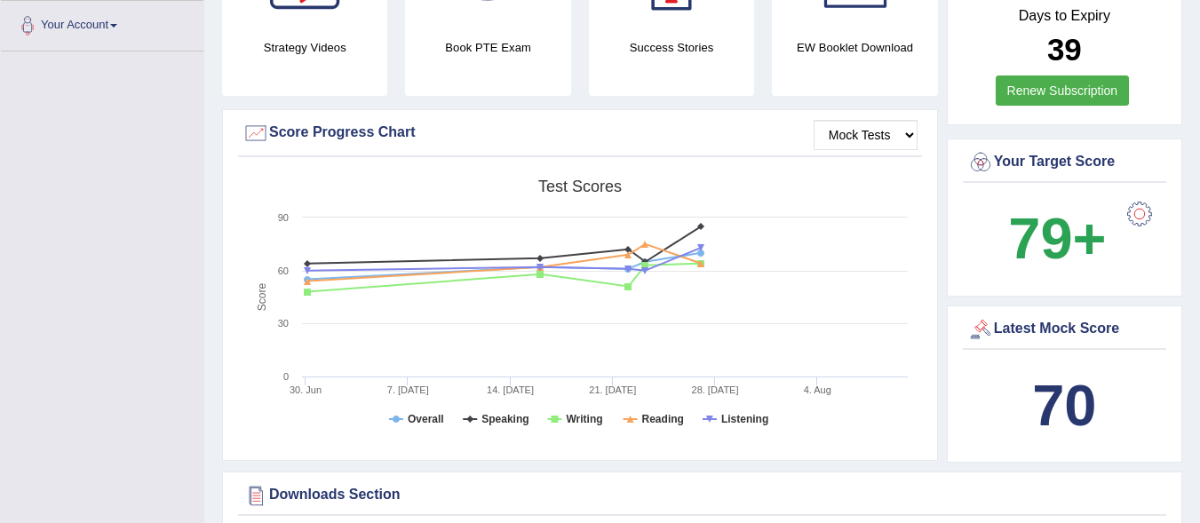
scroll to position [431, 0]
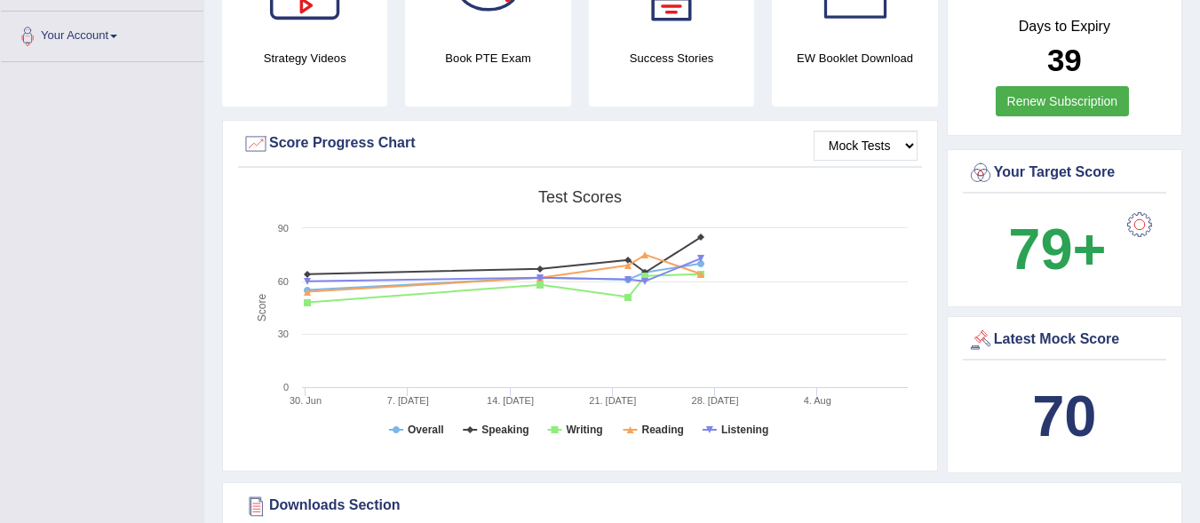
drag, startPoint x: 0, startPoint y: 0, endPoint x: 1204, endPoint y: 105, distance: 1208.3
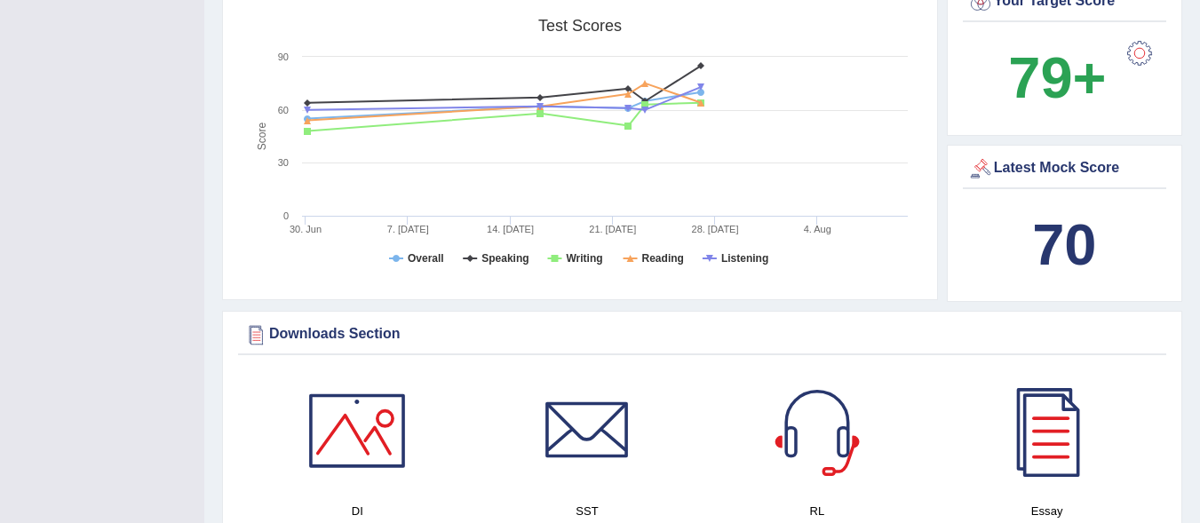
scroll to position [0, 0]
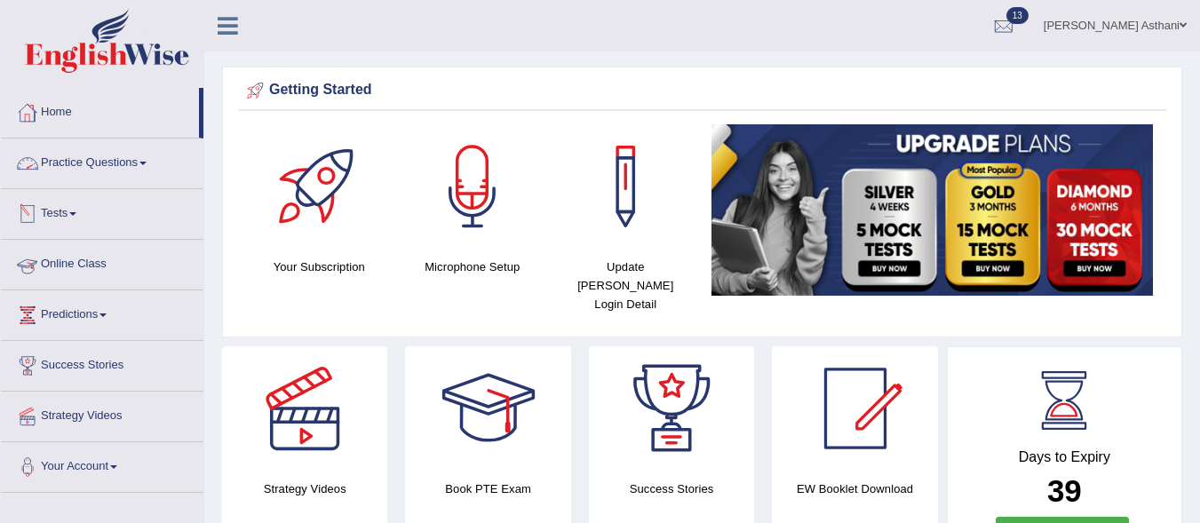
click at [55, 216] on link "Tests" at bounding box center [102, 211] width 203 height 44
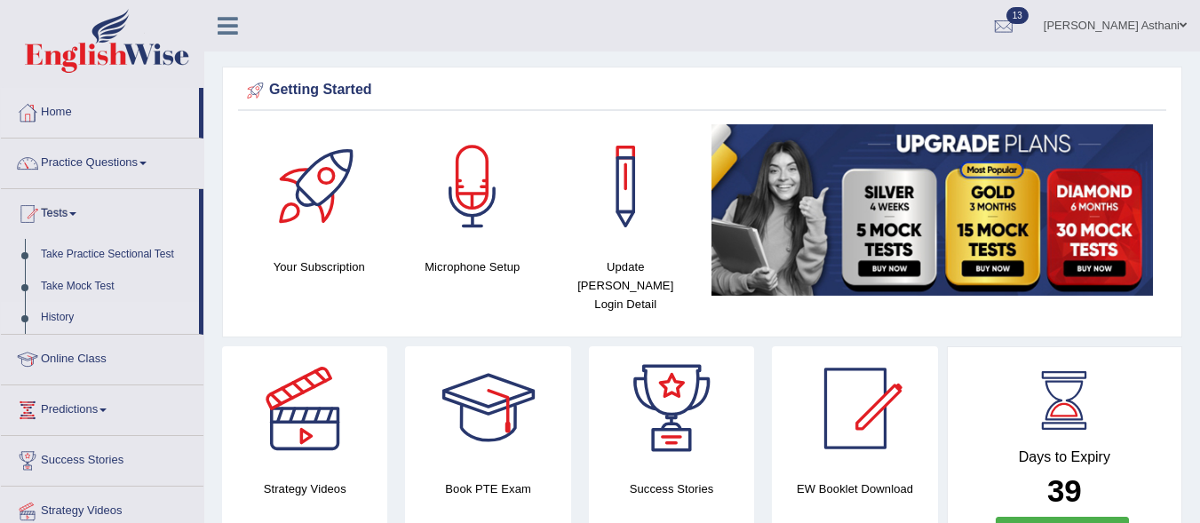
click at [53, 317] on link "History" at bounding box center [116, 318] width 166 height 32
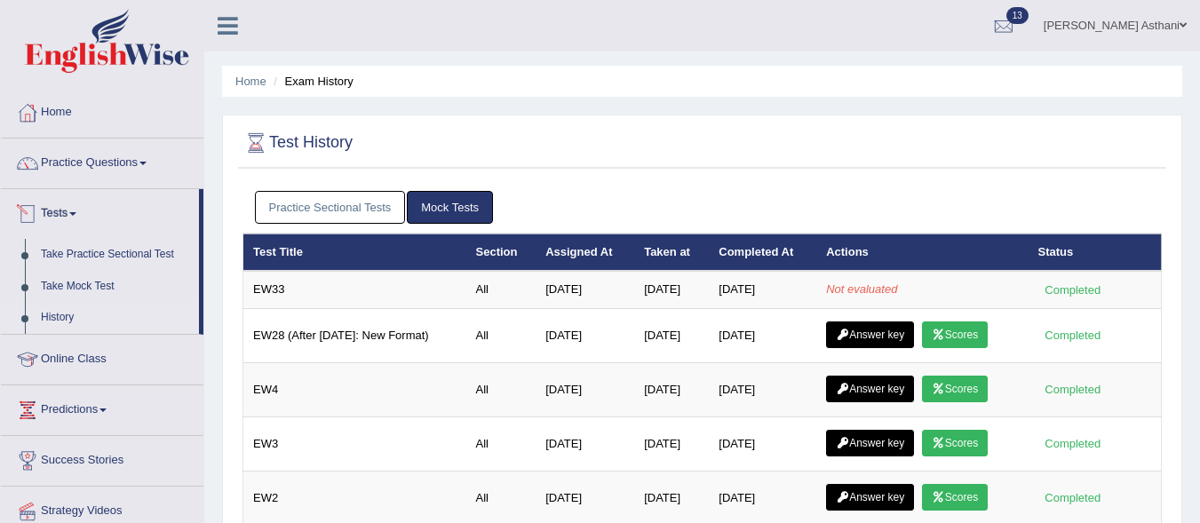
click at [68, 207] on link "Tests" at bounding box center [100, 211] width 198 height 44
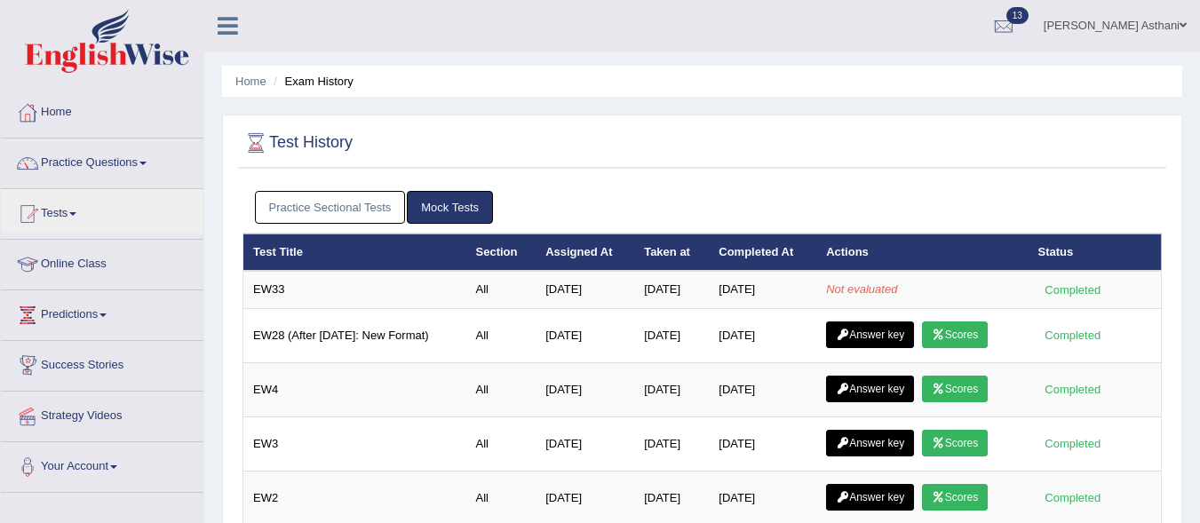
click at [84, 315] on link "Predictions" at bounding box center [102, 312] width 203 height 44
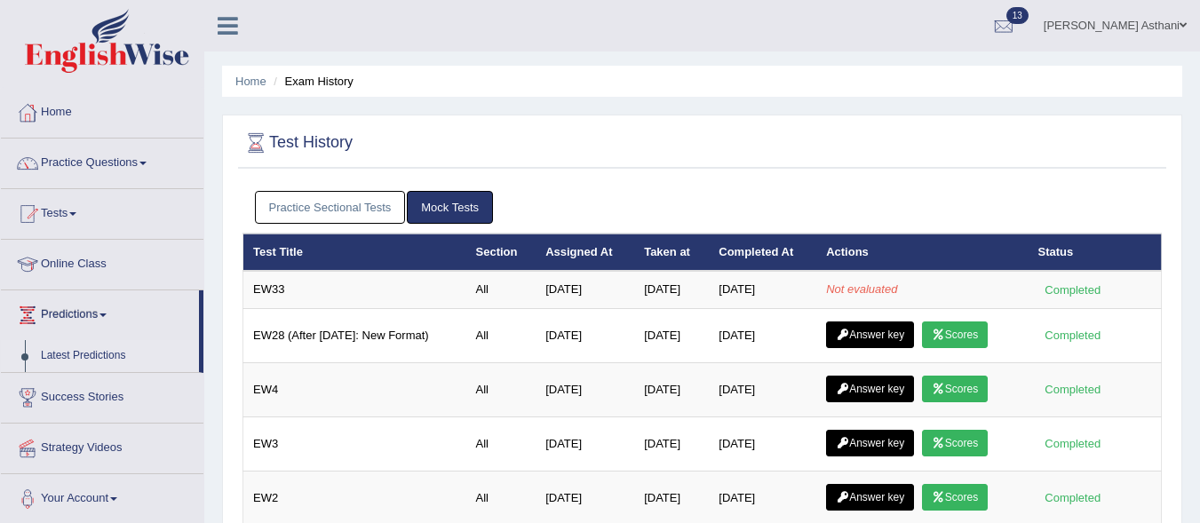
click at [84, 351] on link "Latest Predictions" at bounding box center [116, 356] width 166 height 32
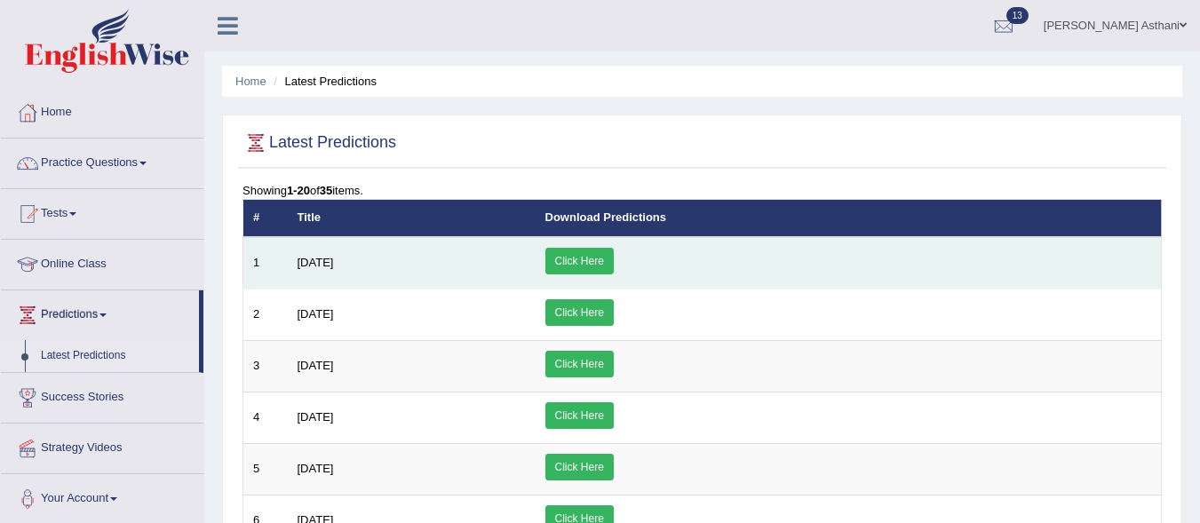
click at [614, 252] on link "Click Here" at bounding box center [579, 261] width 68 height 27
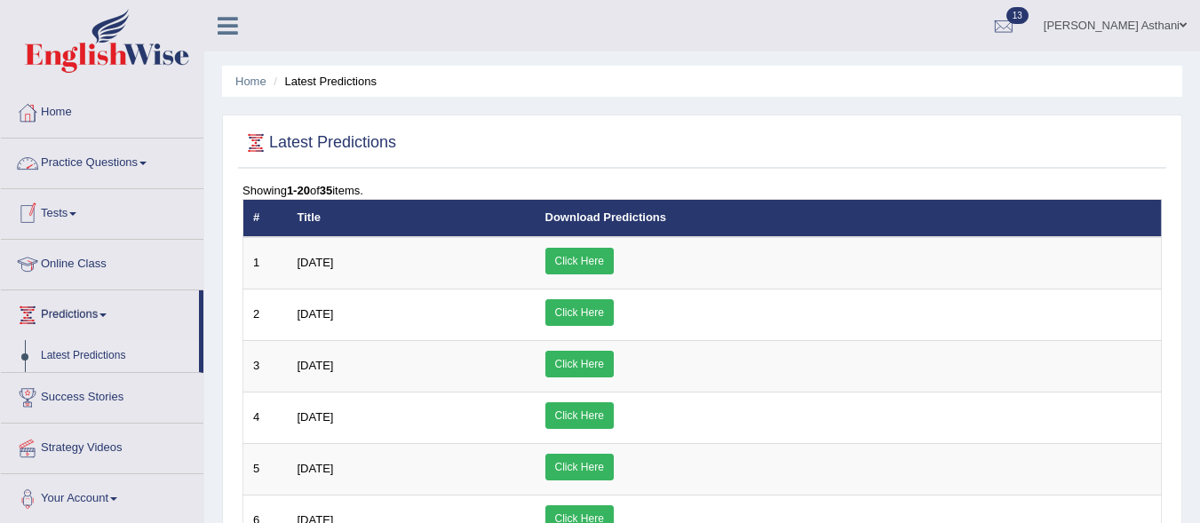
click at [28, 214] on div at bounding box center [27, 214] width 27 height 27
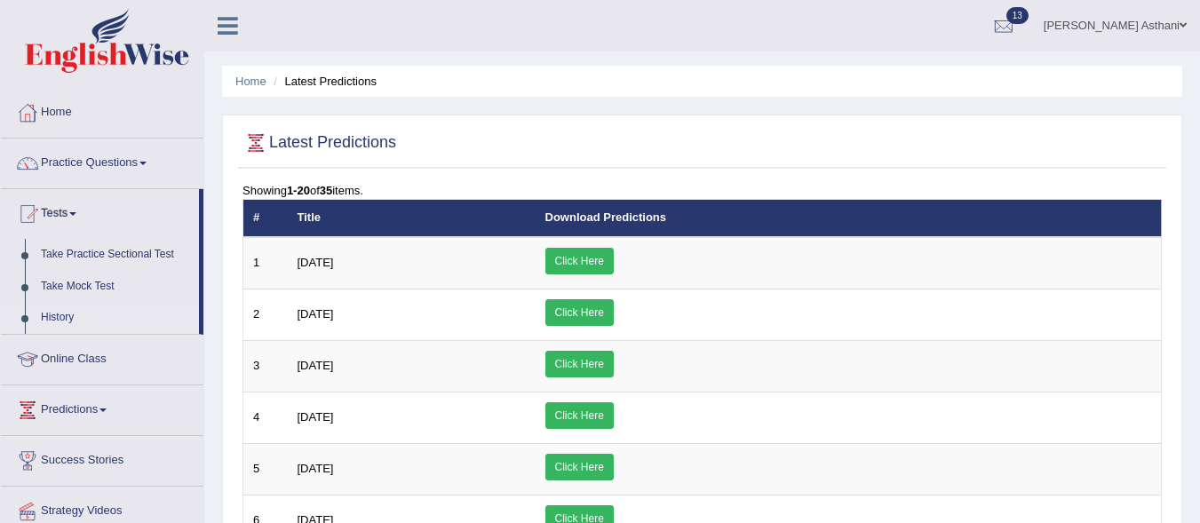
click at [60, 314] on link "History" at bounding box center [116, 318] width 166 height 32
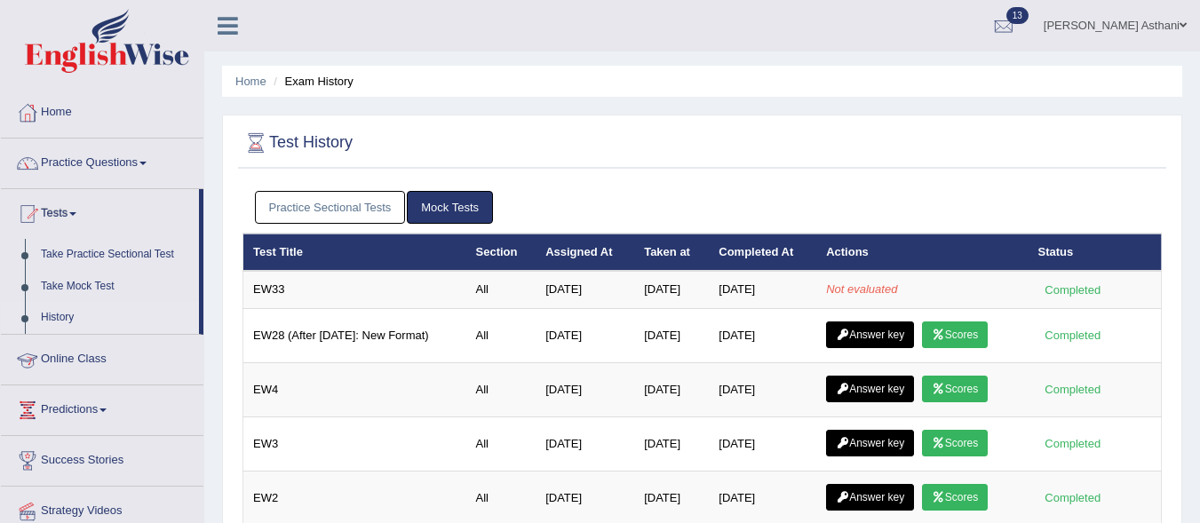
click at [67, 308] on link "History" at bounding box center [116, 318] width 166 height 32
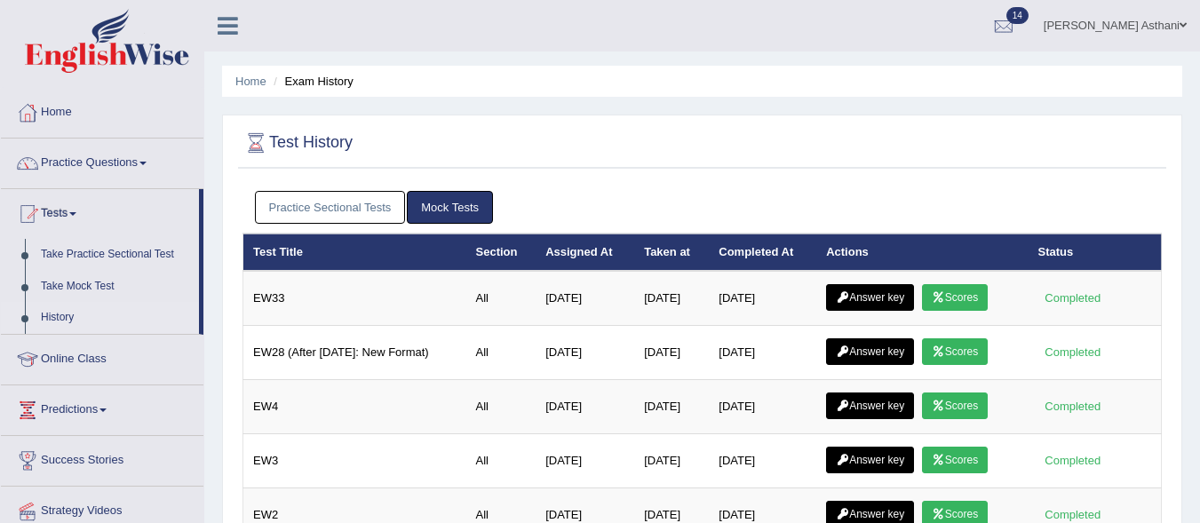
click at [263, 18] on div at bounding box center [235, 19] width 62 height 39
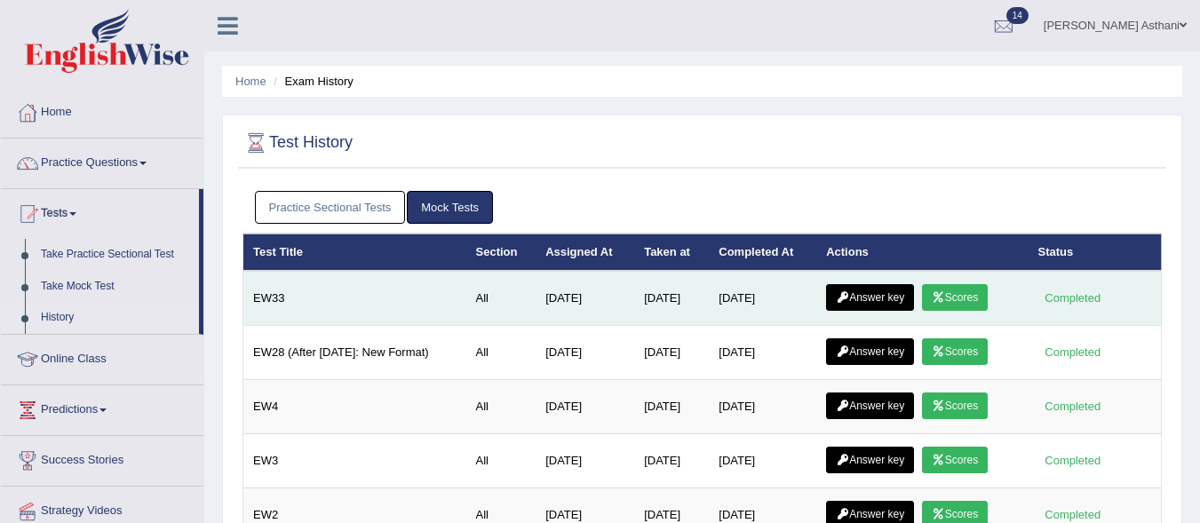
click at [965, 299] on link "Scores" at bounding box center [955, 297] width 66 height 27
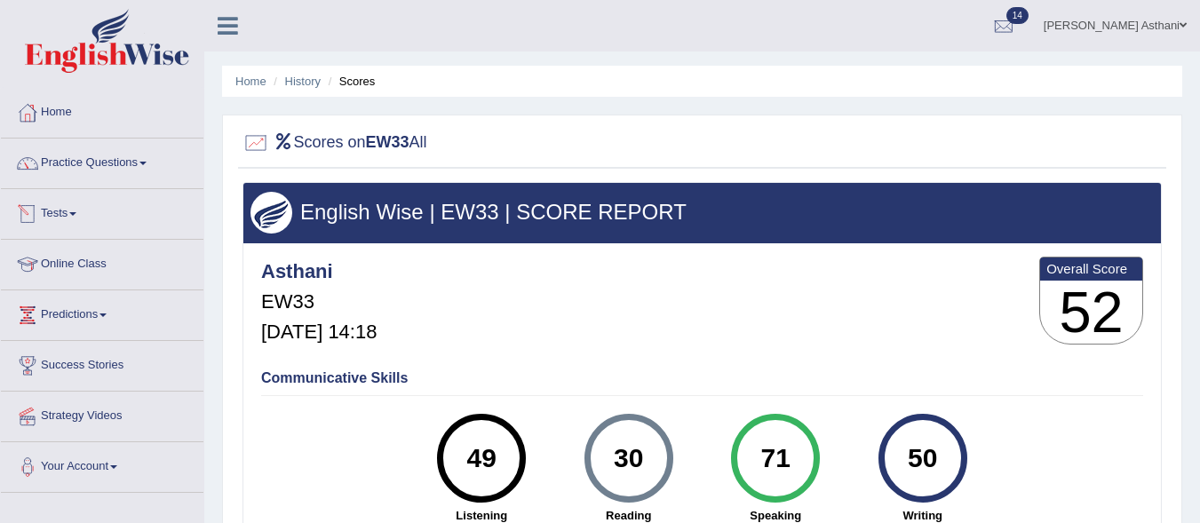
click at [72, 215] on link "Tests" at bounding box center [102, 211] width 203 height 44
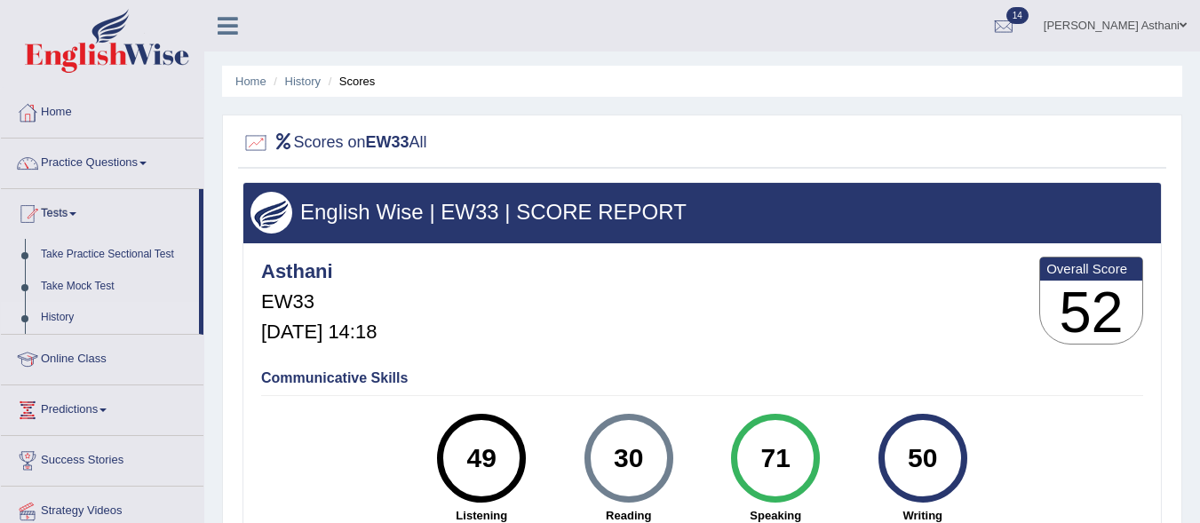
click at [62, 314] on link "History" at bounding box center [116, 318] width 166 height 32
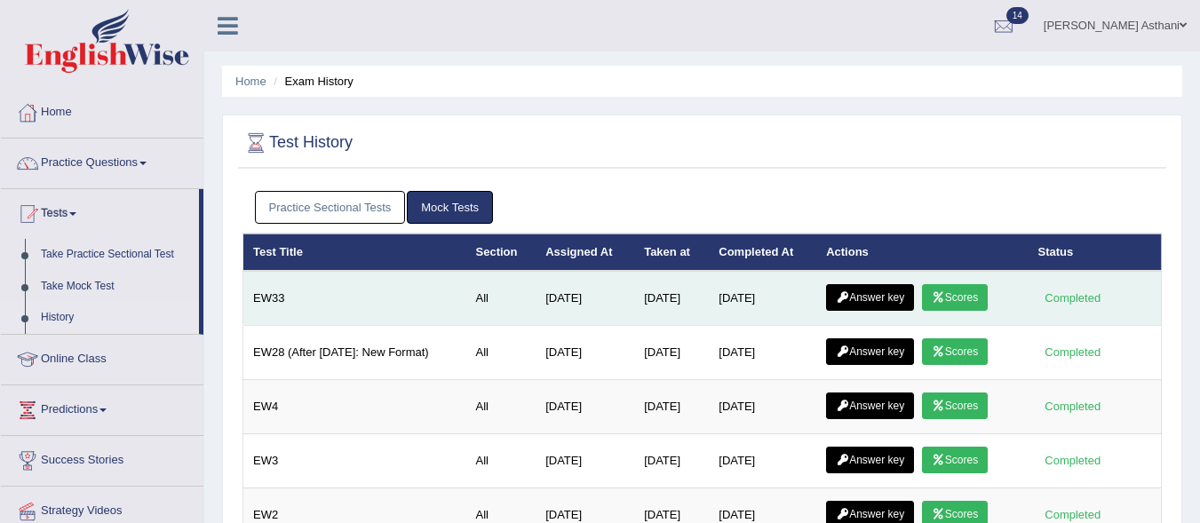
click at [973, 290] on link "Scores" at bounding box center [955, 297] width 66 height 27
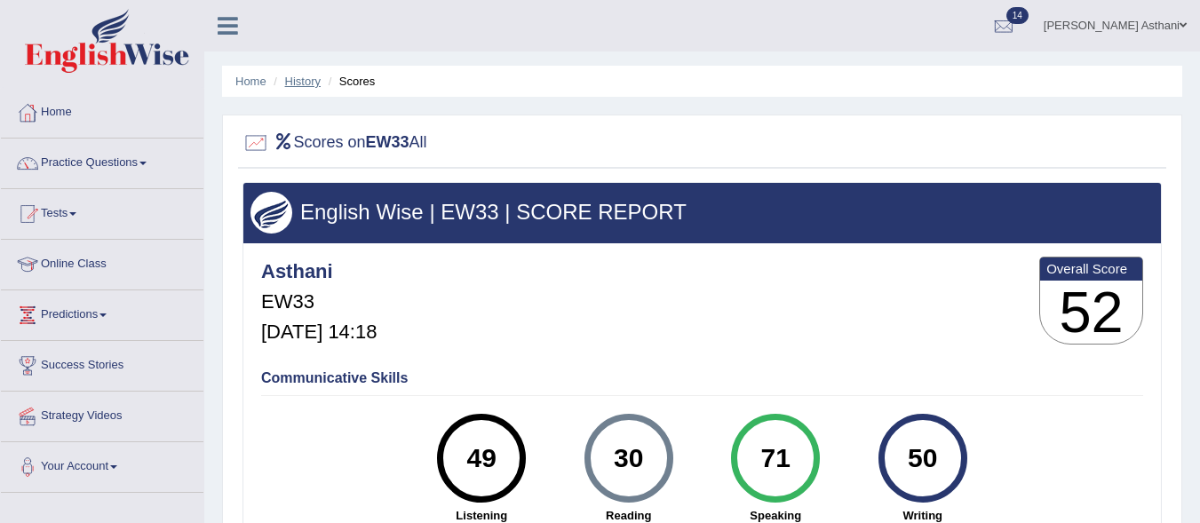
click at [302, 76] on link "History" at bounding box center [303, 81] width 36 height 13
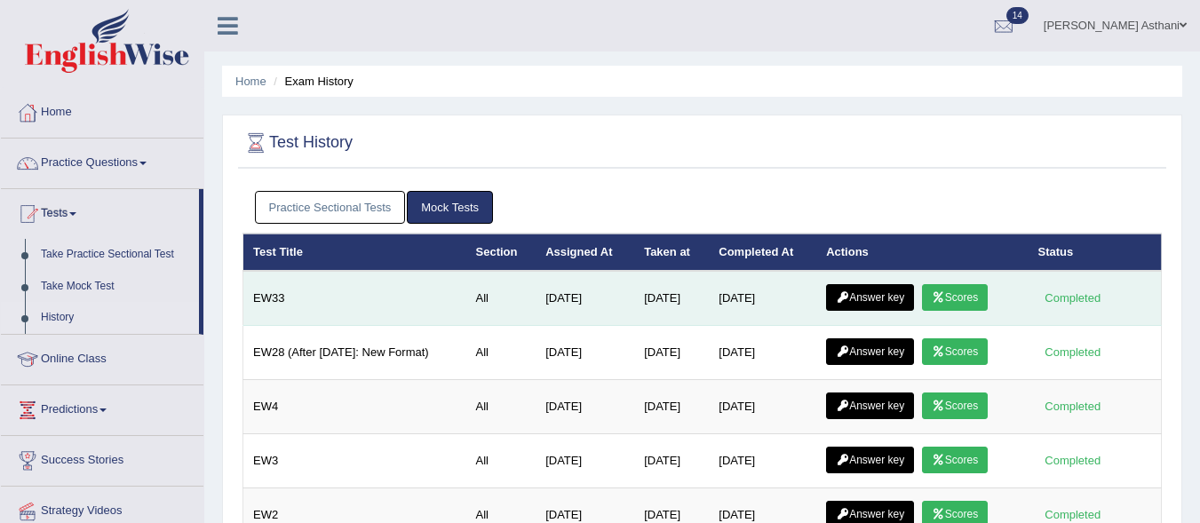
click at [895, 293] on link "Answer key" at bounding box center [870, 297] width 88 height 27
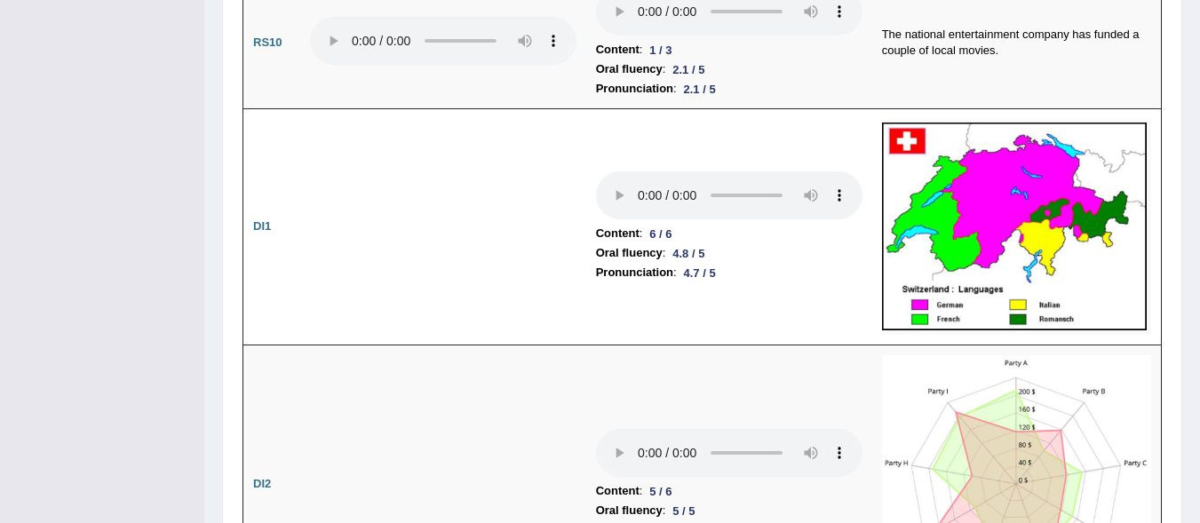
scroll to position [2441, 0]
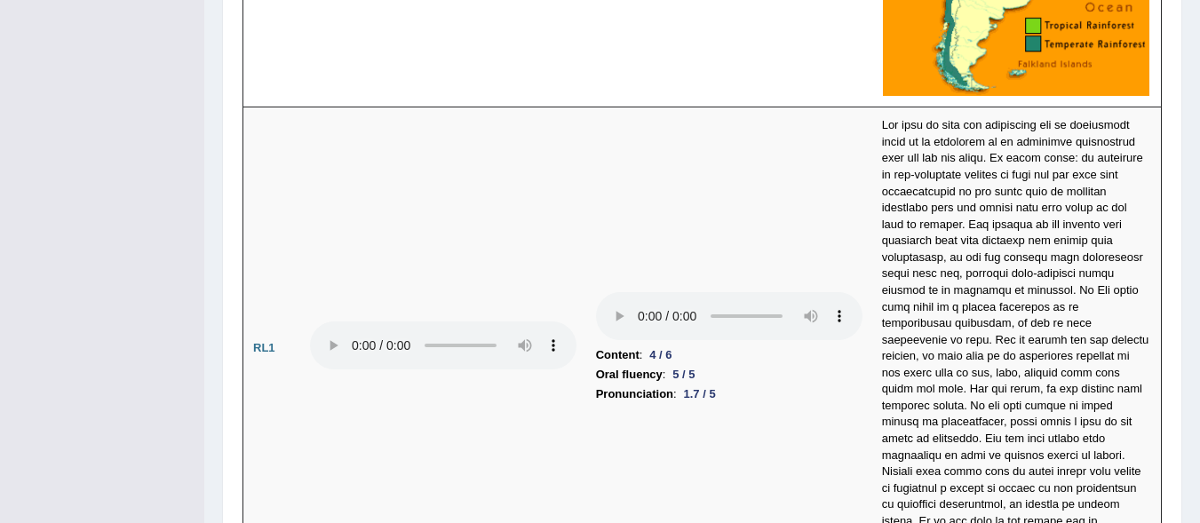
scroll to position [2643, 0]
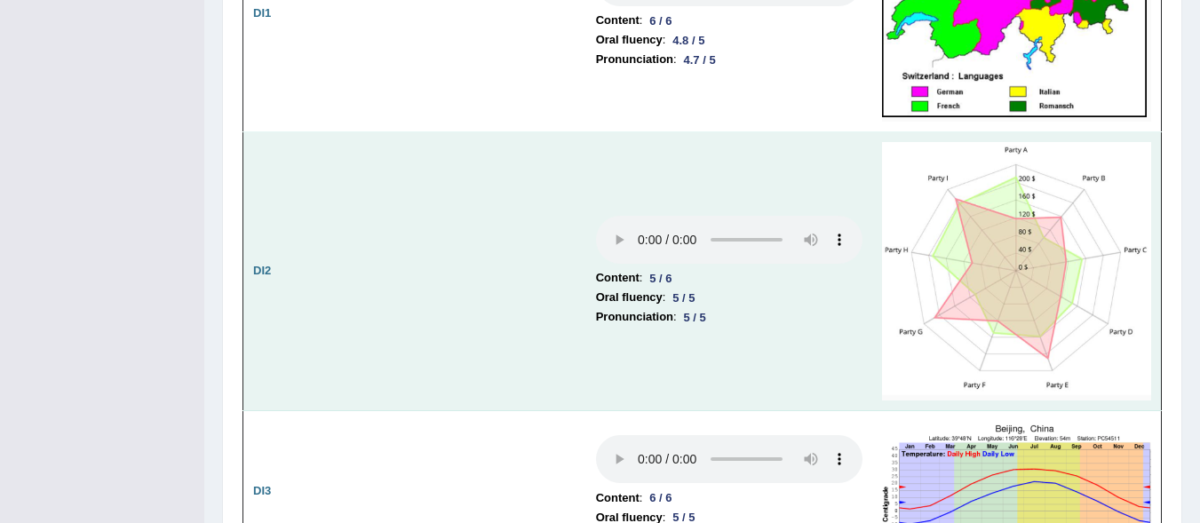
click at [1134, 226] on img at bounding box center [1016, 271] width 269 height 259
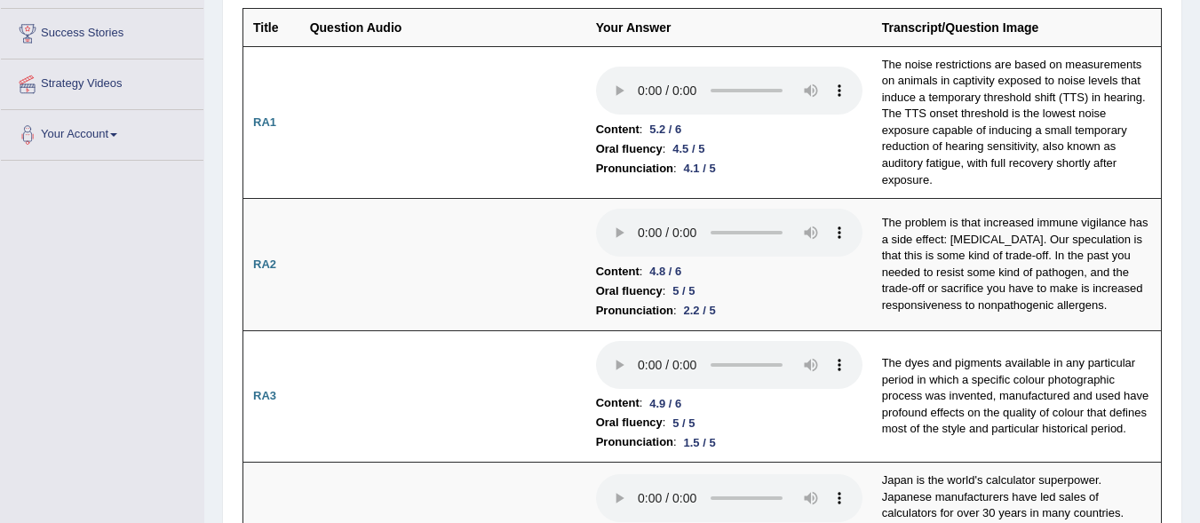
scroll to position [0, 0]
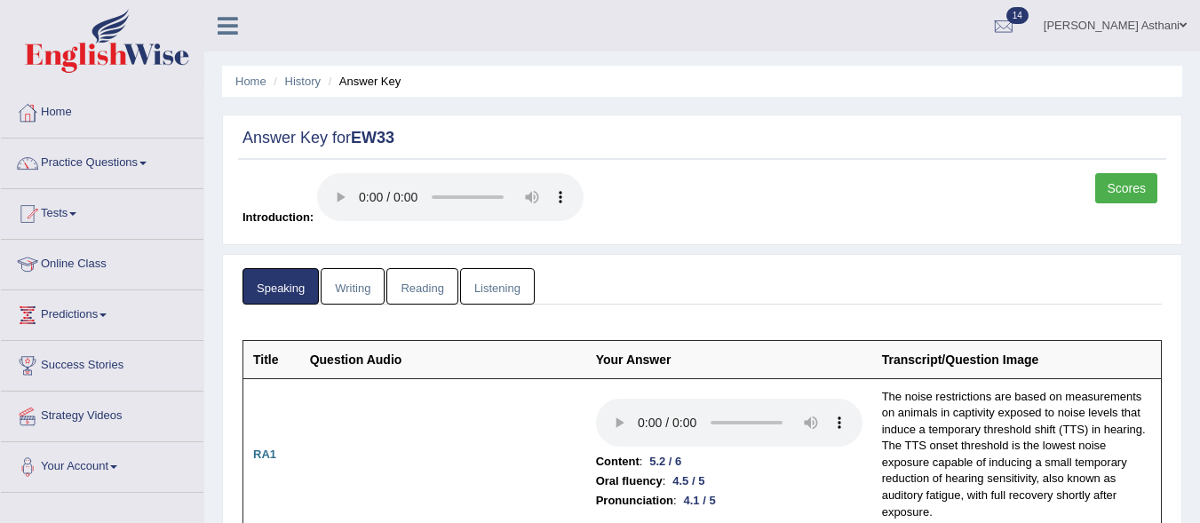
click at [450, 278] on link "Reading" at bounding box center [421, 286] width 71 height 36
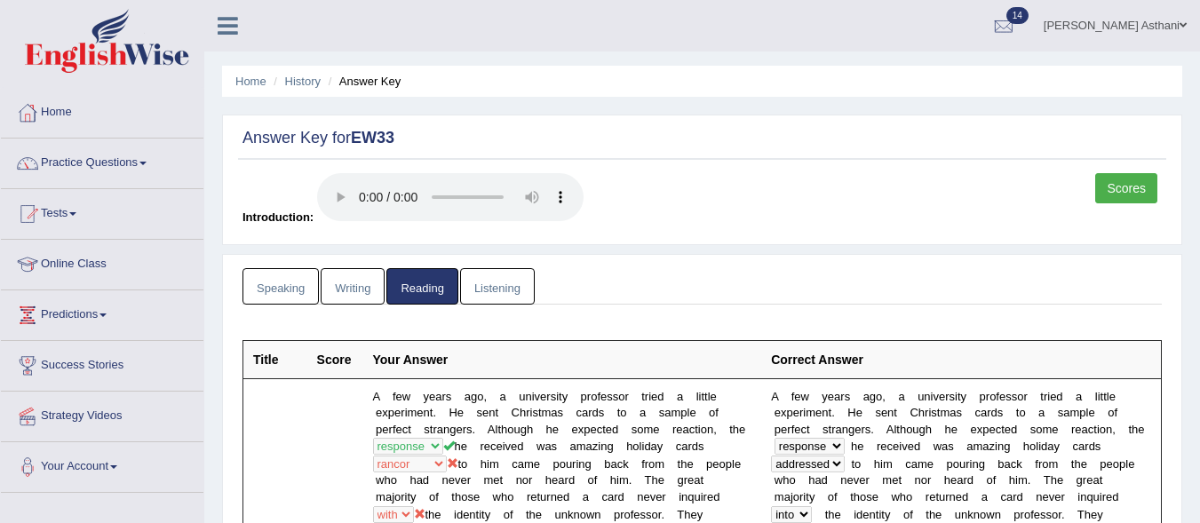
click at [355, 294] on link "Writing" at bounding box center [353, 286] width 64 height 36
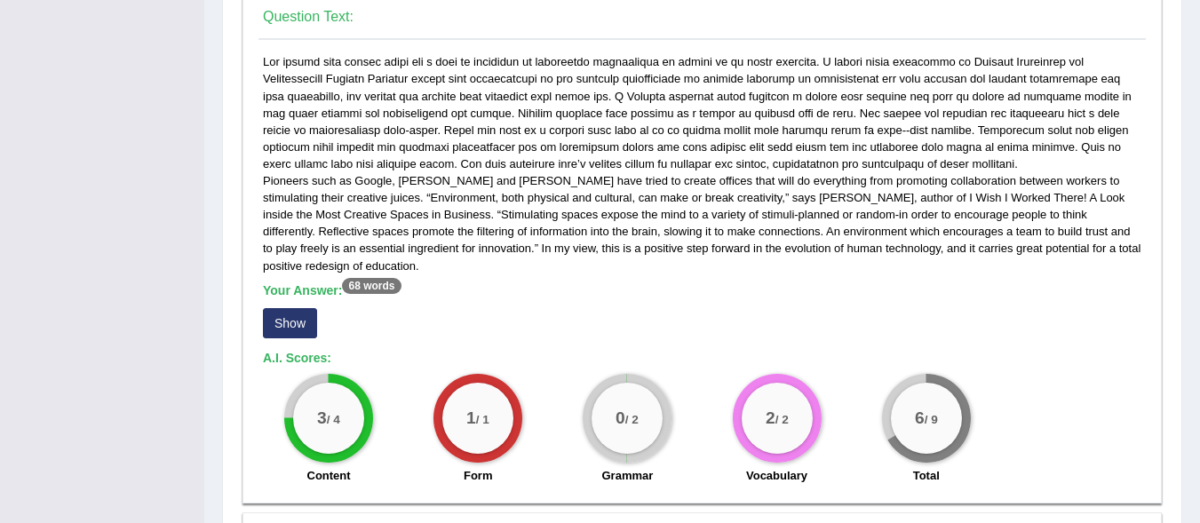
scroll to position [905, 0]
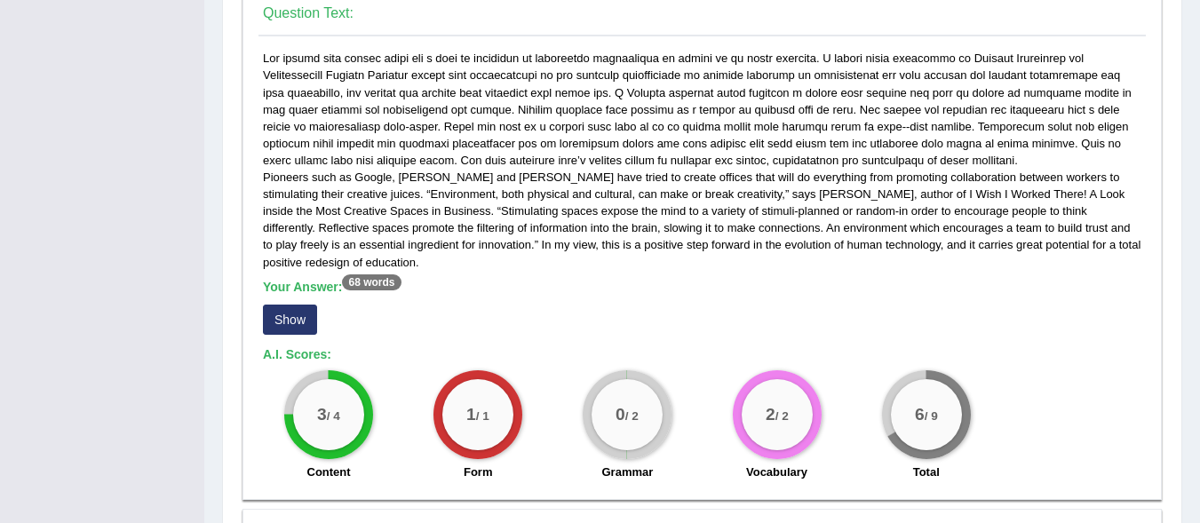
click at [290, 315] on button "Show" at bounding box center [290, 320] width 54 height 30
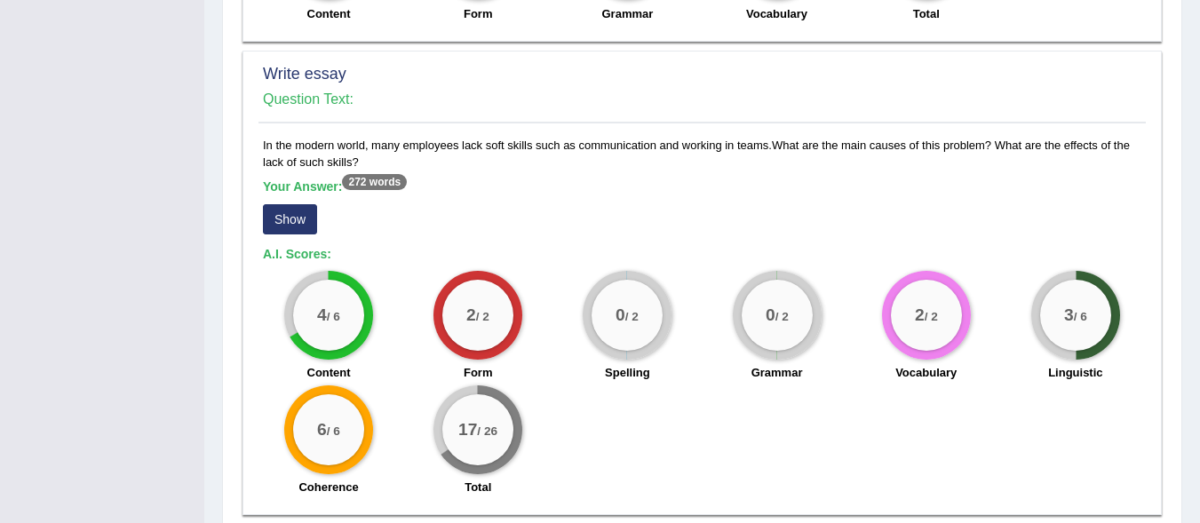
scroll to position [1377, 0]
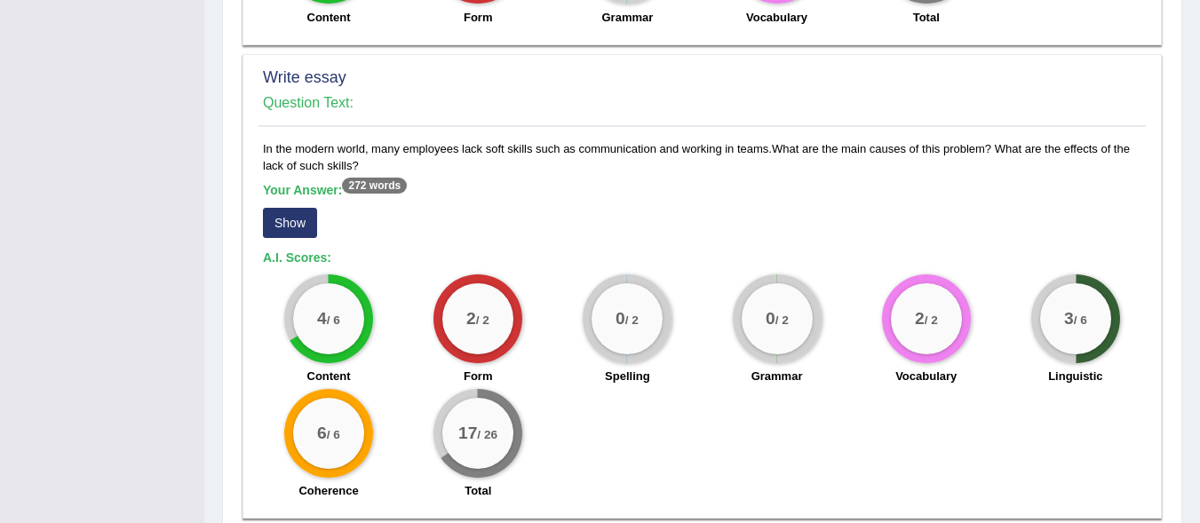
click at [308, 226] on button "Show" at bounding box center [290, 223] width 54 height 30
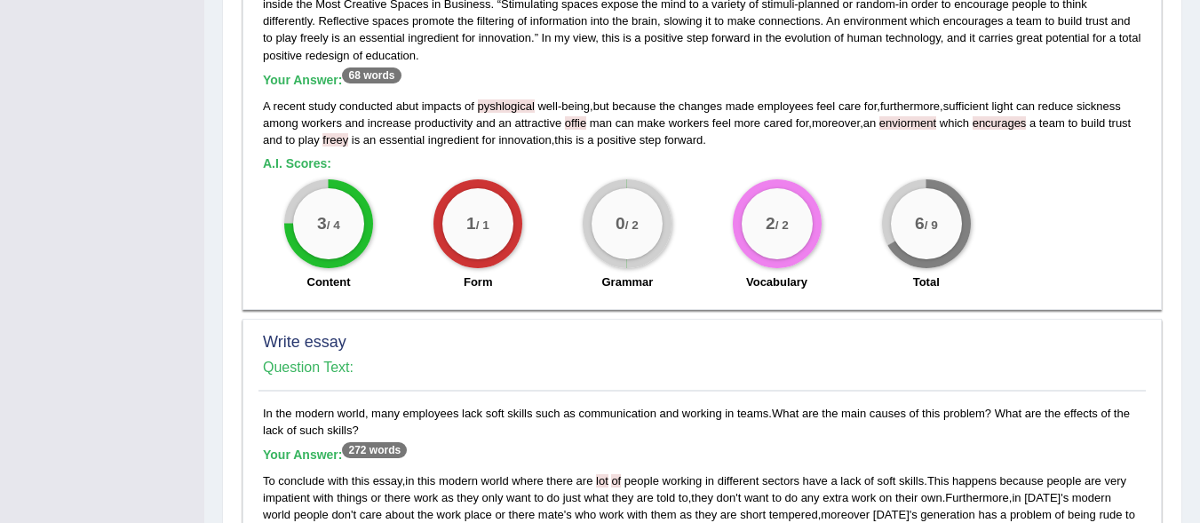
scroll to position [604, 0]
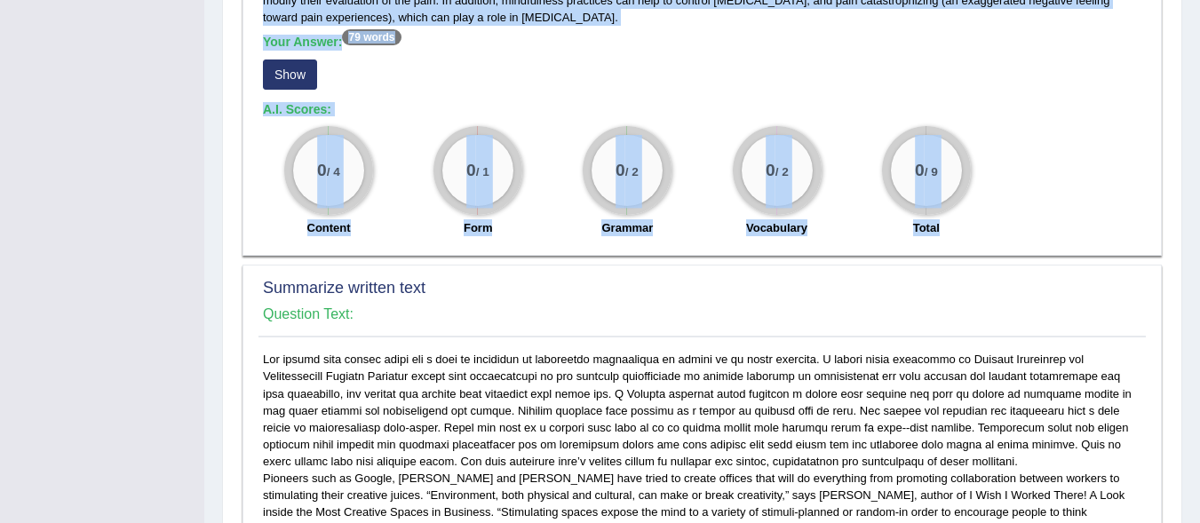
drag, startPoint x: 1163, startPoint y: 181, endPoint x: 1177, endPoint y: 88, distance: 94.4
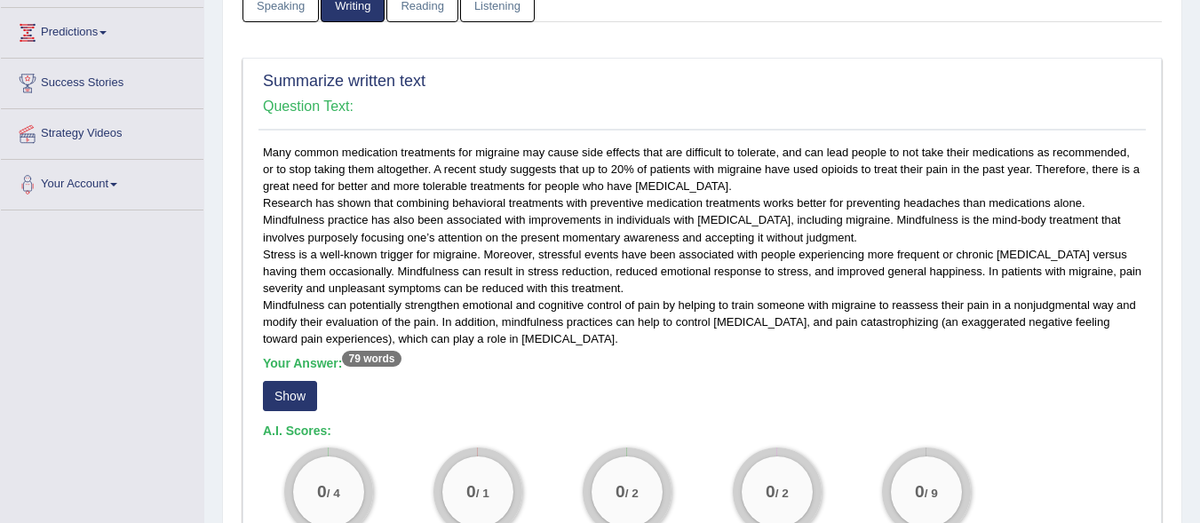
scroll to position [0, 0]
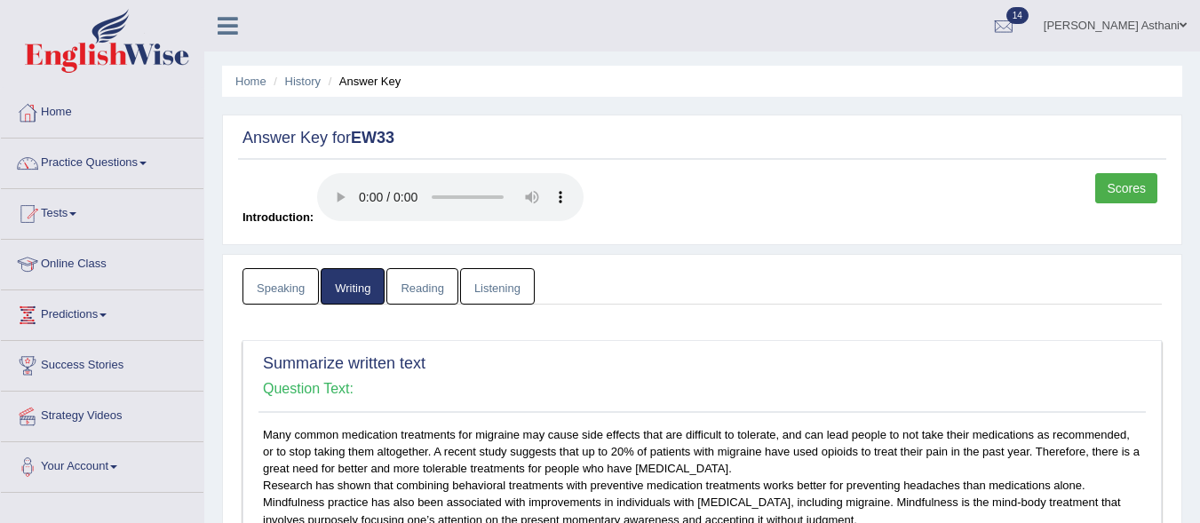
click at [419, 297] on link "Reading" at bounding box center [421, 286] width 71 height 36
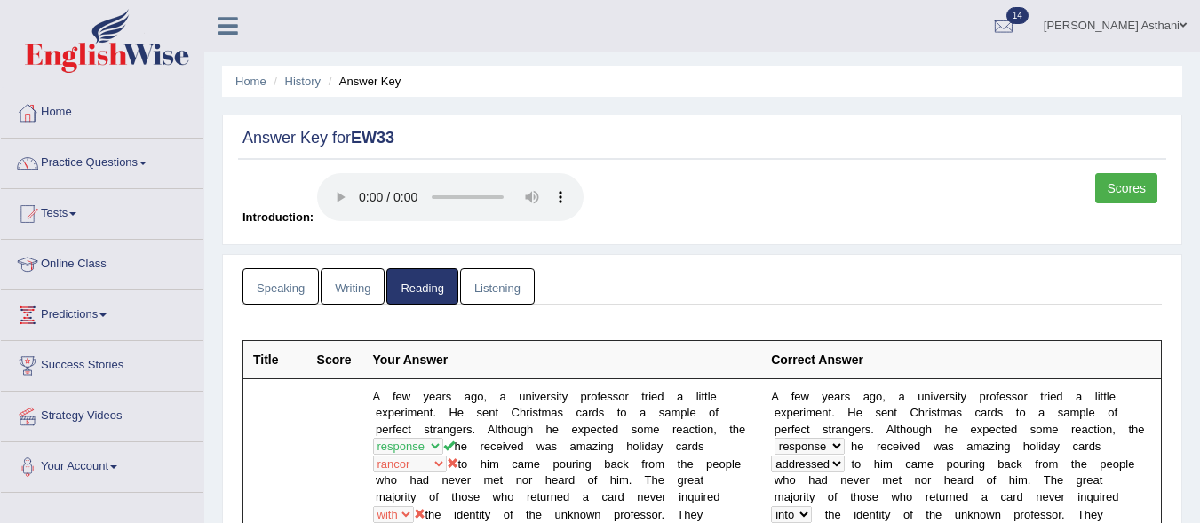
click at [514, 284] on link "Listening" at bounding box center [497, 286] width 75 height 36
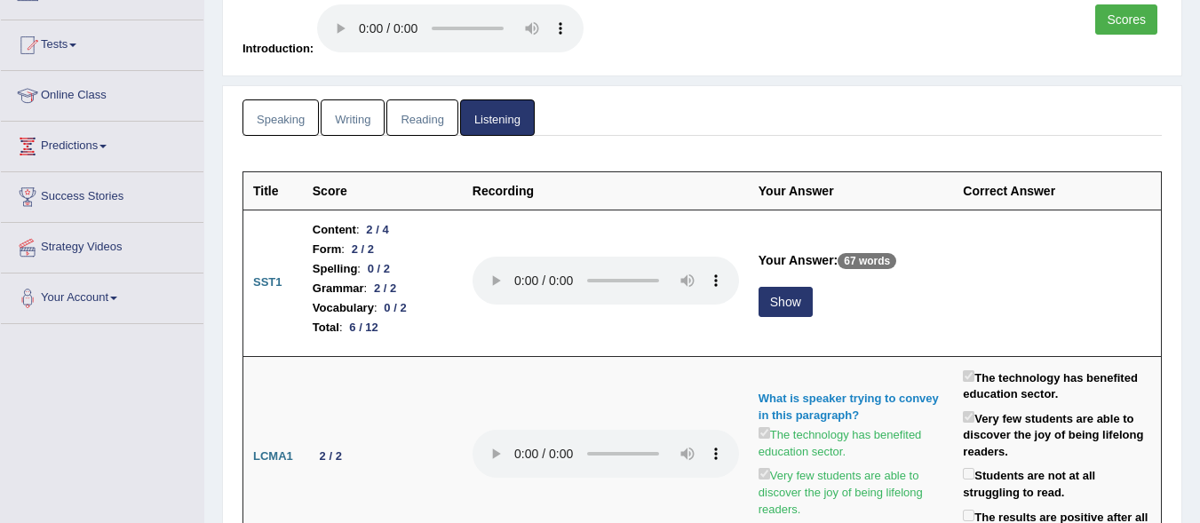
scroll to position [177, 0]
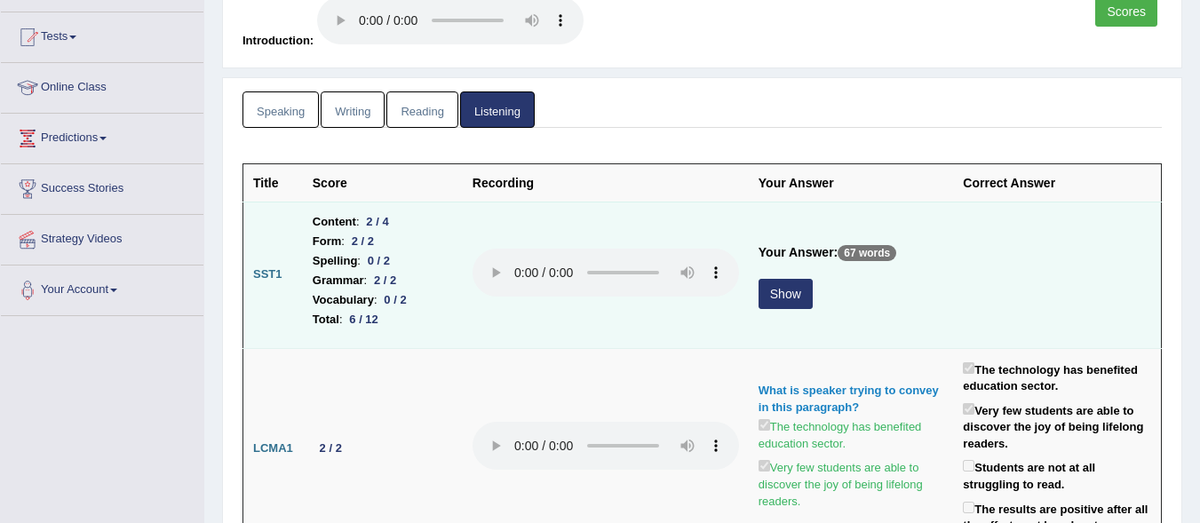
click at [777, 294] on button "Show" at bounding box center [786, 294] width 54 height 30
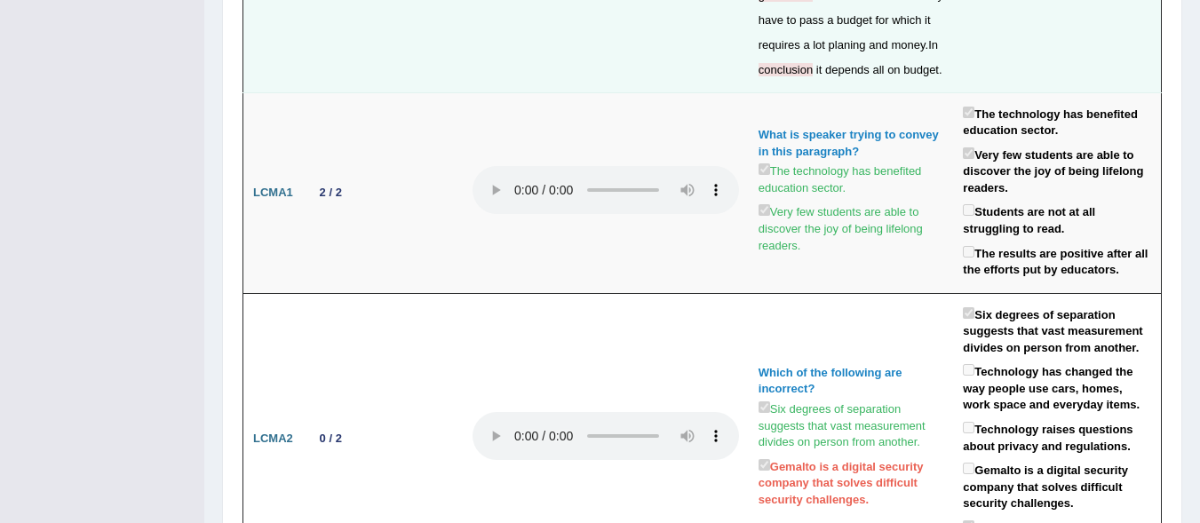
scroll to position [140, 0]
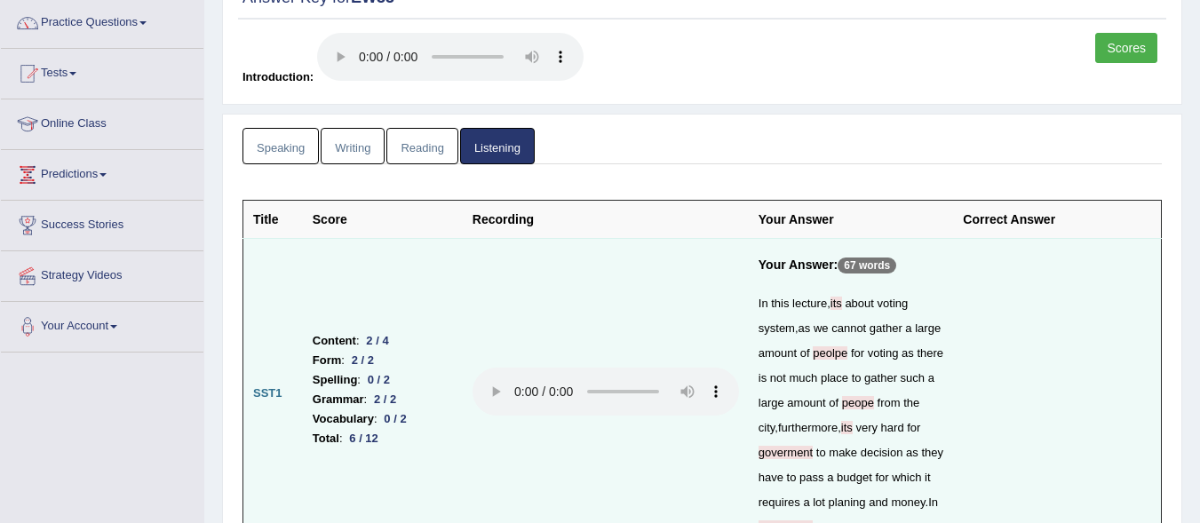
click at [1124, 57] on link "Scores" at bounding box center [1126, 48] width 62 height 30
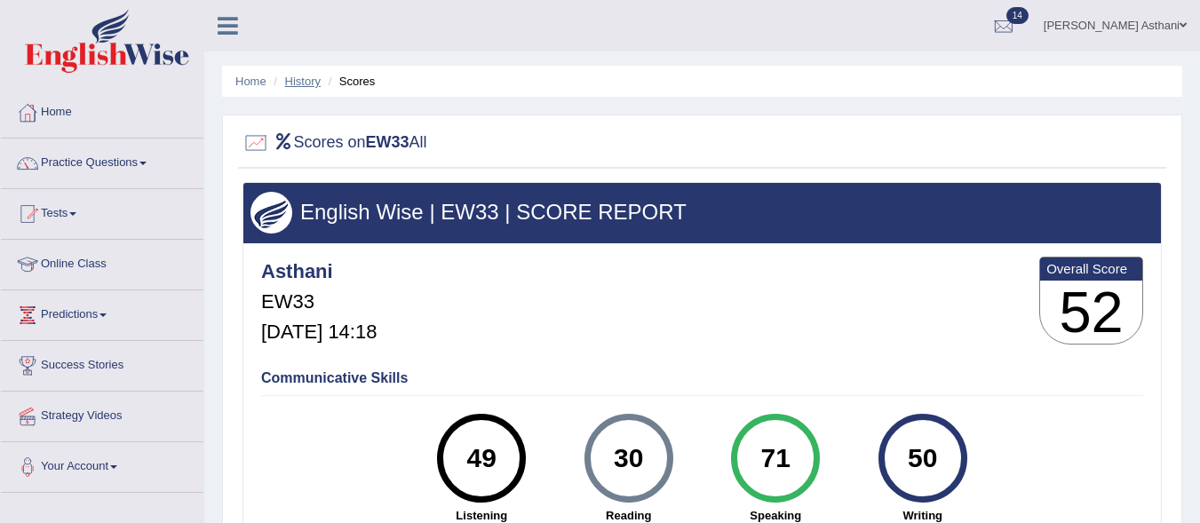
click at [308, 85] on link "History" at bounding box center [303, 81] width 36 height 13
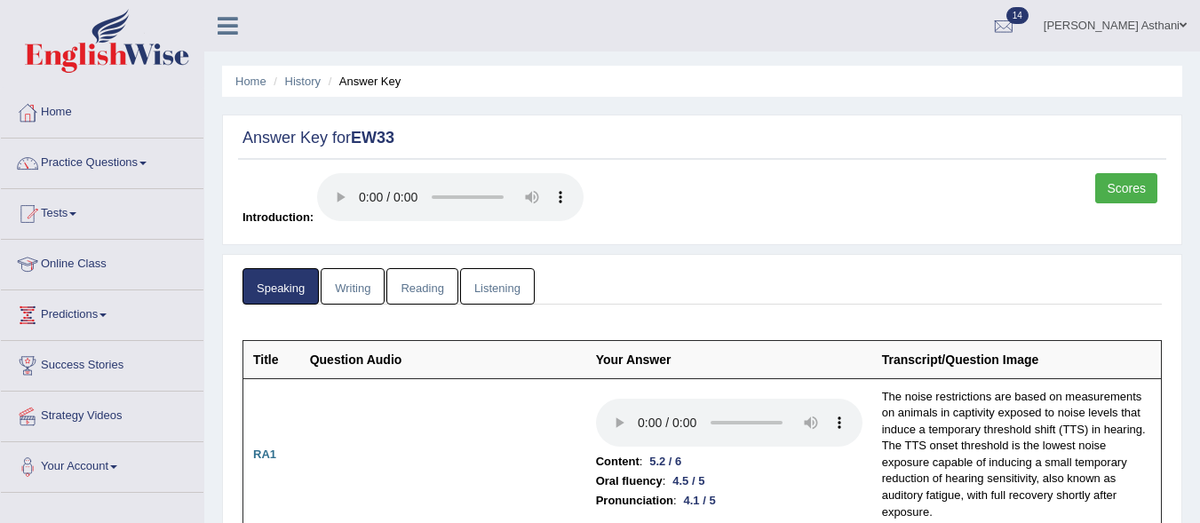
click at [348, 282] on link "Writing" at bounding box center [353, 286] width 64 height 36
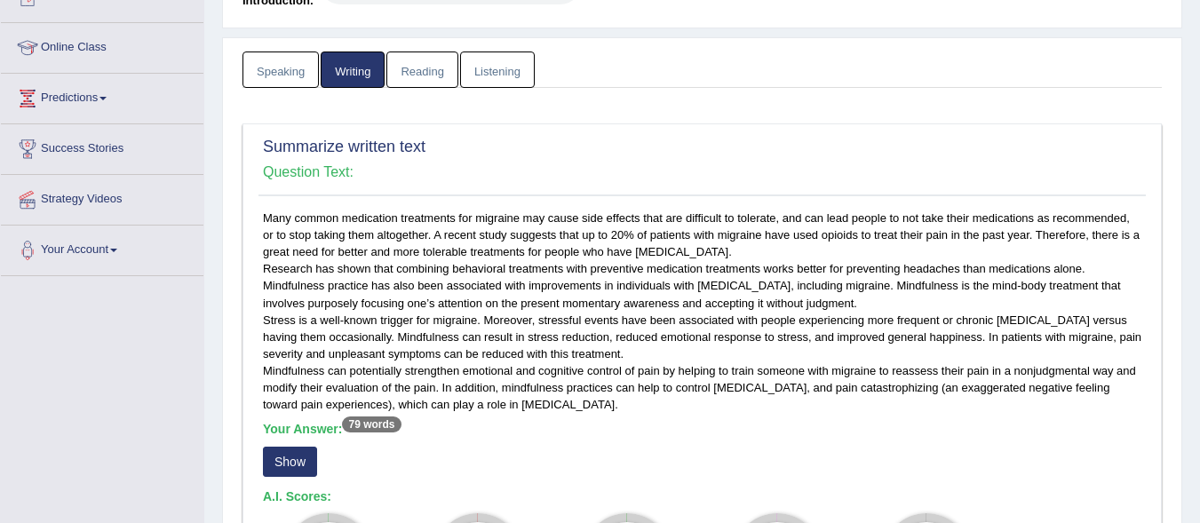
scroll to position [323, 0]
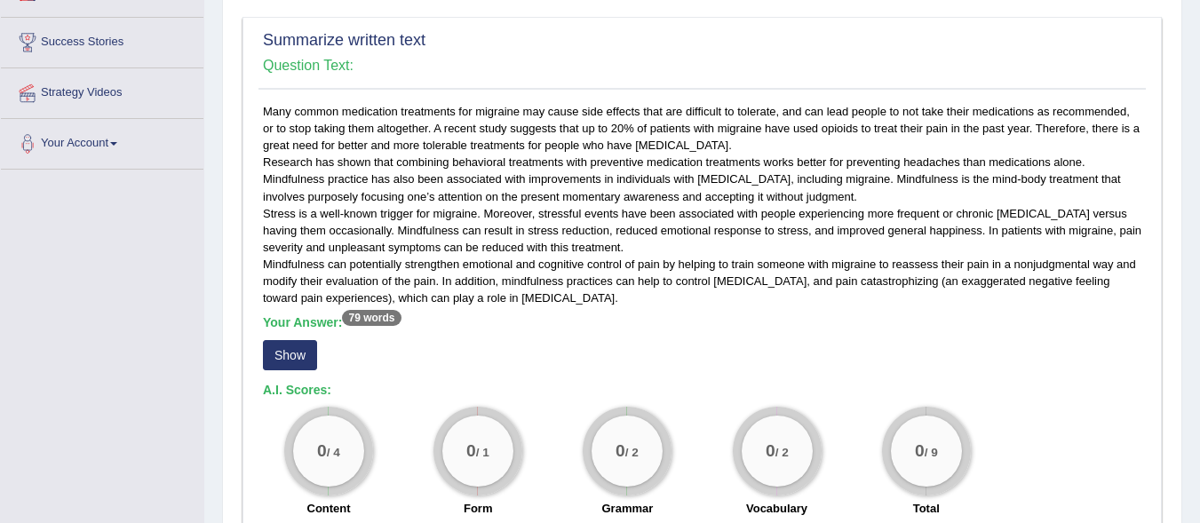
click at [278, 345] on button "Show" at bounding box center [290, 355] width 54 height 30
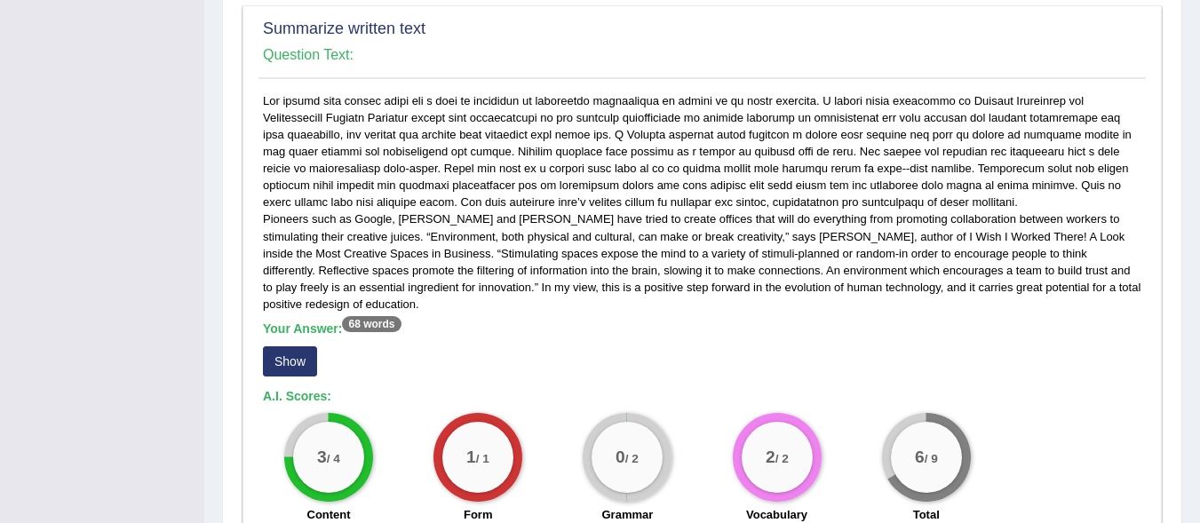
scroll to position [900, 0]
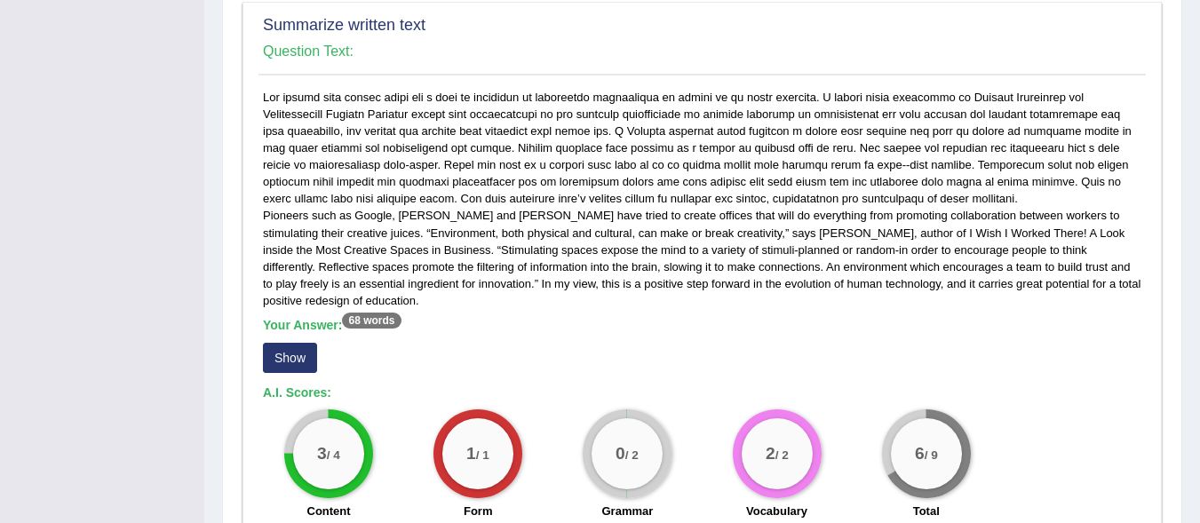
click at [289, 352] on button "Show" at bounding box center [290, 358] width 54 height 30
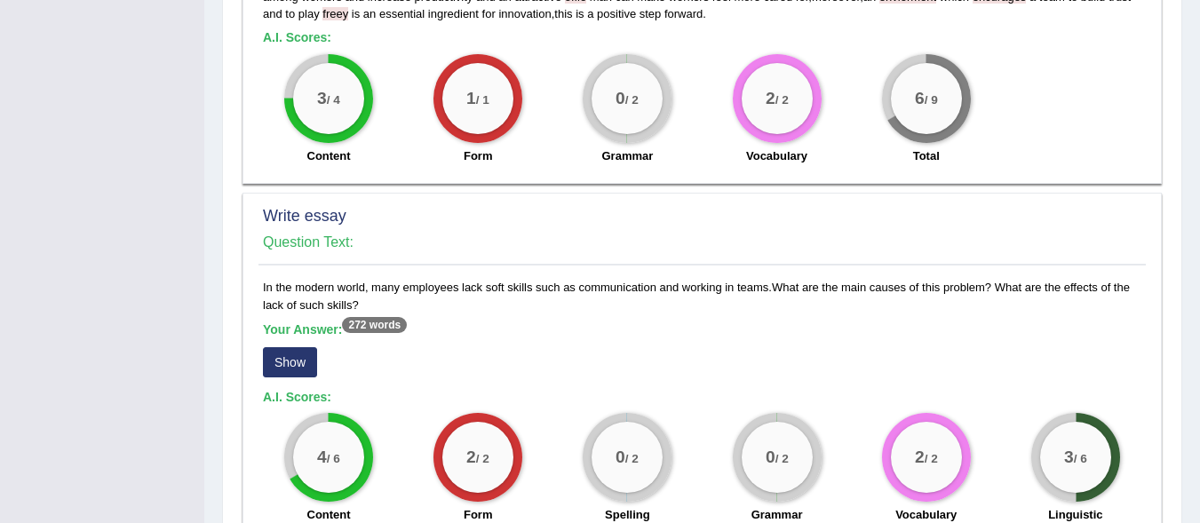
scroll to position [1315, 0]
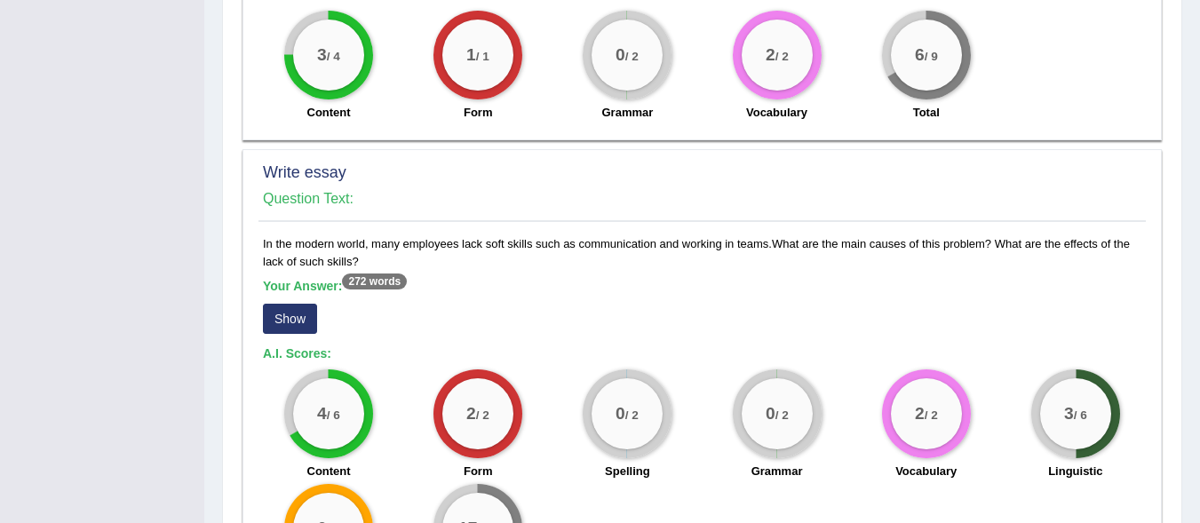
click at [293, 330] on button "Show" at bounding box center [290, 319] width 54 height 30
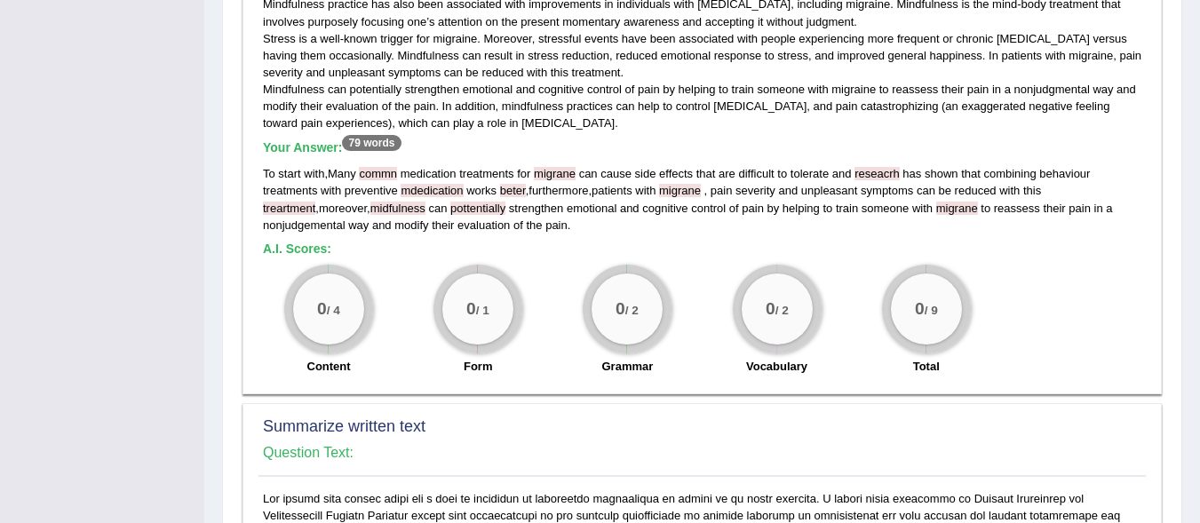
scroll to position [41, 0]
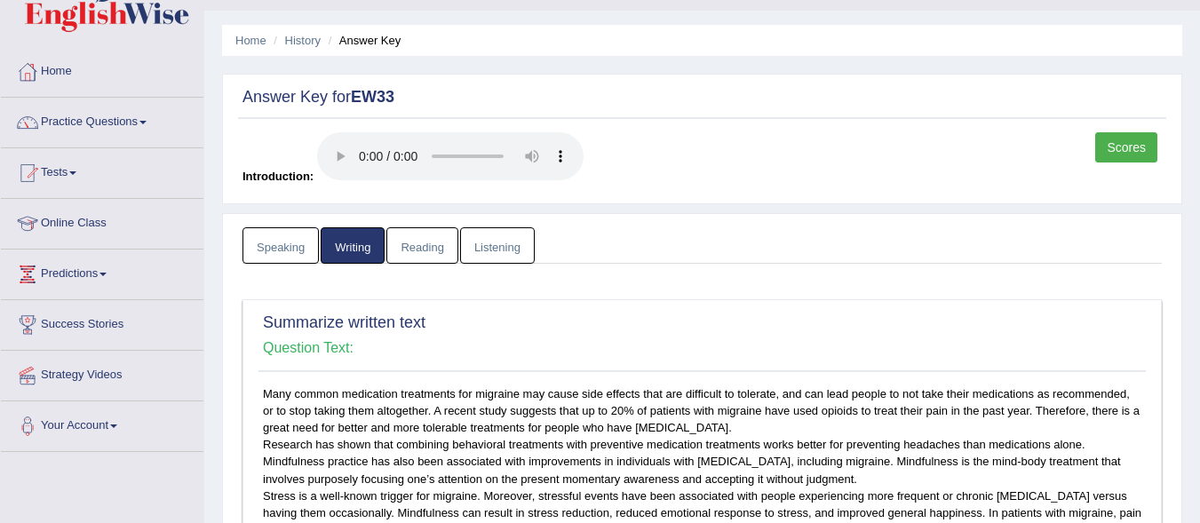
click at [400, 256] on link "Reading" at bounding box center [421, 245] width 71 height 36
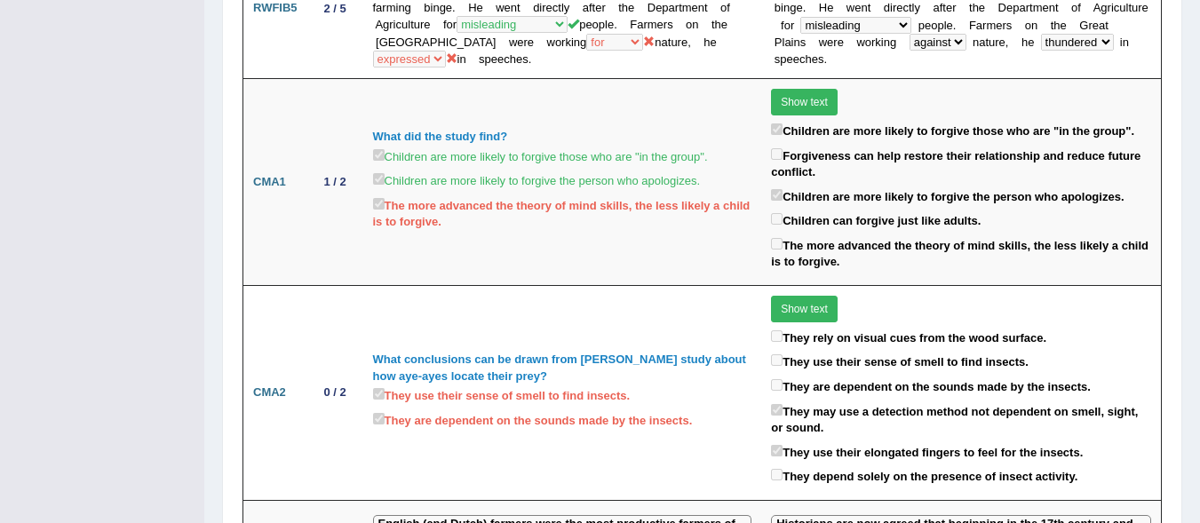
scroll to position [1586, 0]
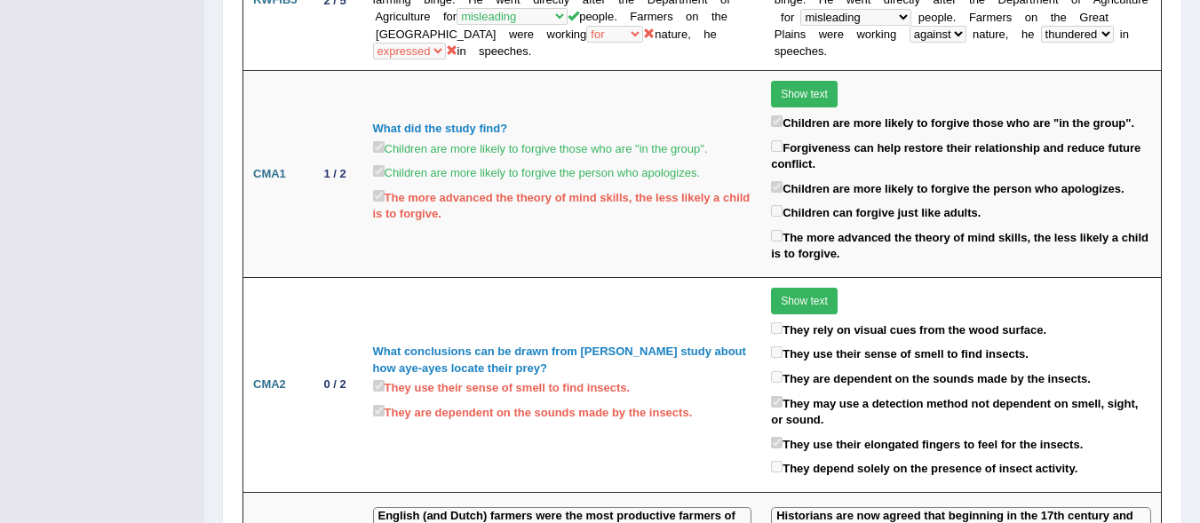
drag, startPoint x: 1195, startPoint y: 250, endPoint x: 1195, endPoint y: 261, distance: 11.5
click at [1195, 261] on div "Home History Answer Key Answer Key for EW33 Scores Introduction: Speaking Writi…" at bounding box center [702, 418] width 996 height 4008
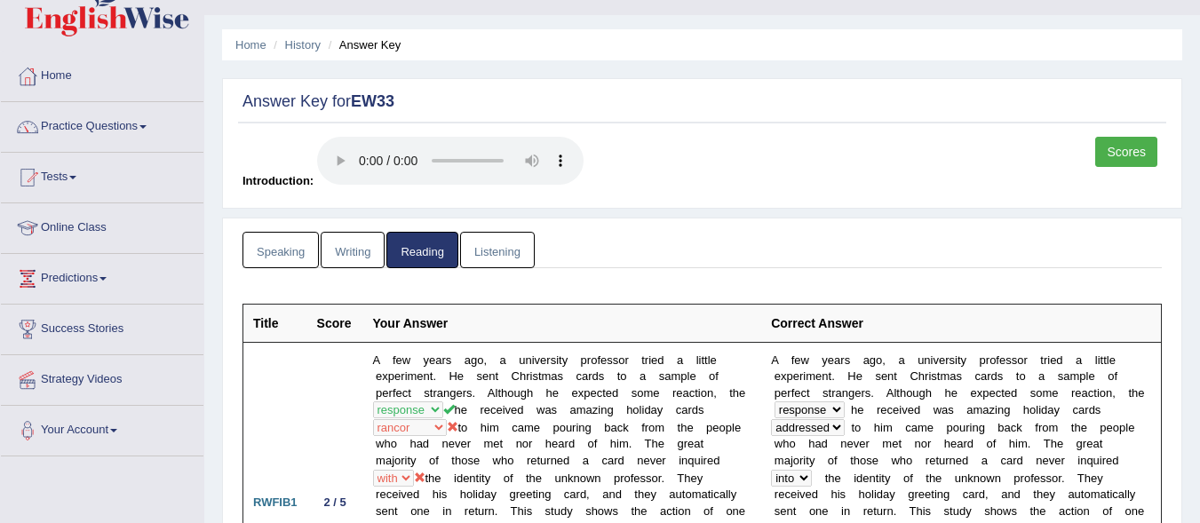
scroll to position [0, 0]
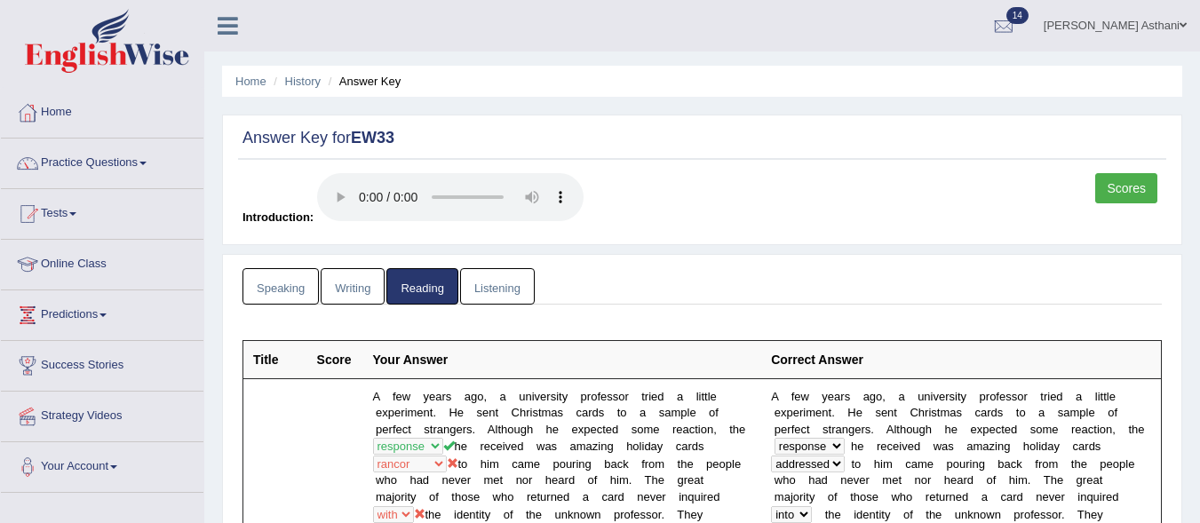
click at [510, 289] on link "Listening" at bounding box center [497, 286] width 75 height 36
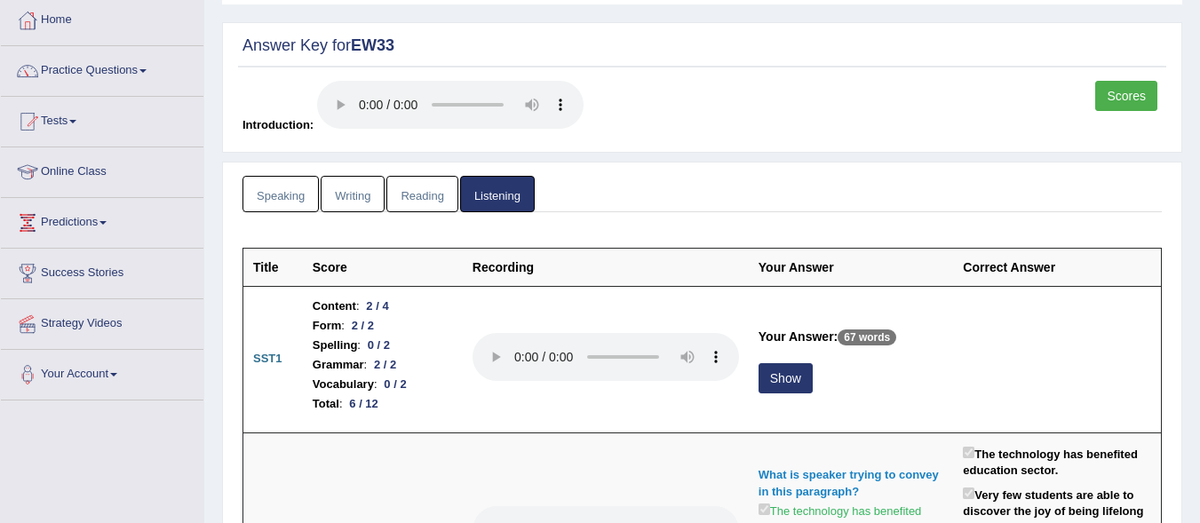
scroll to position [160, 0]
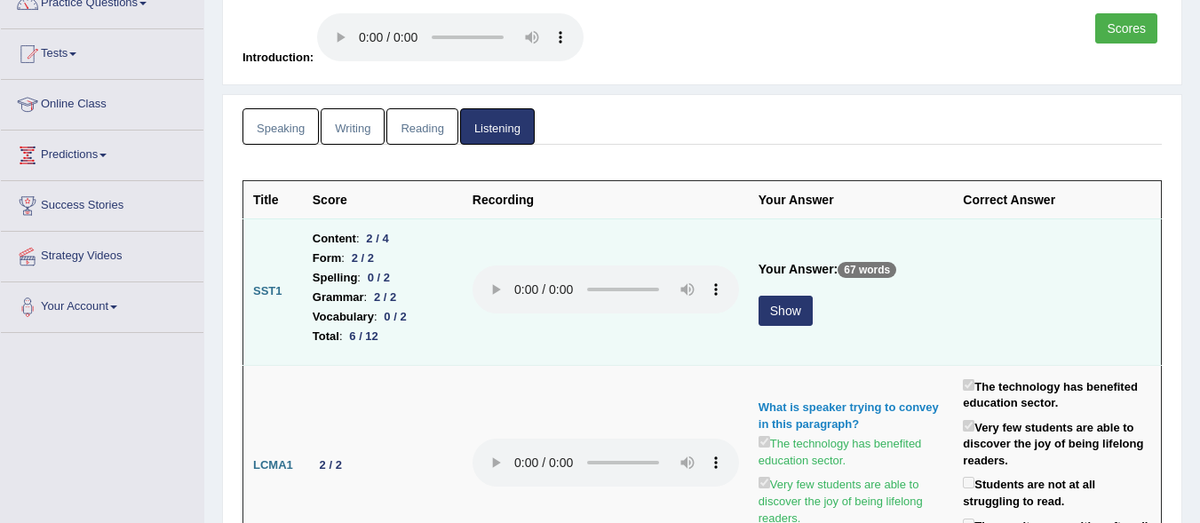
click at [794, 313] on button "Show" at bounding box center [786, 311] width 54 height 30
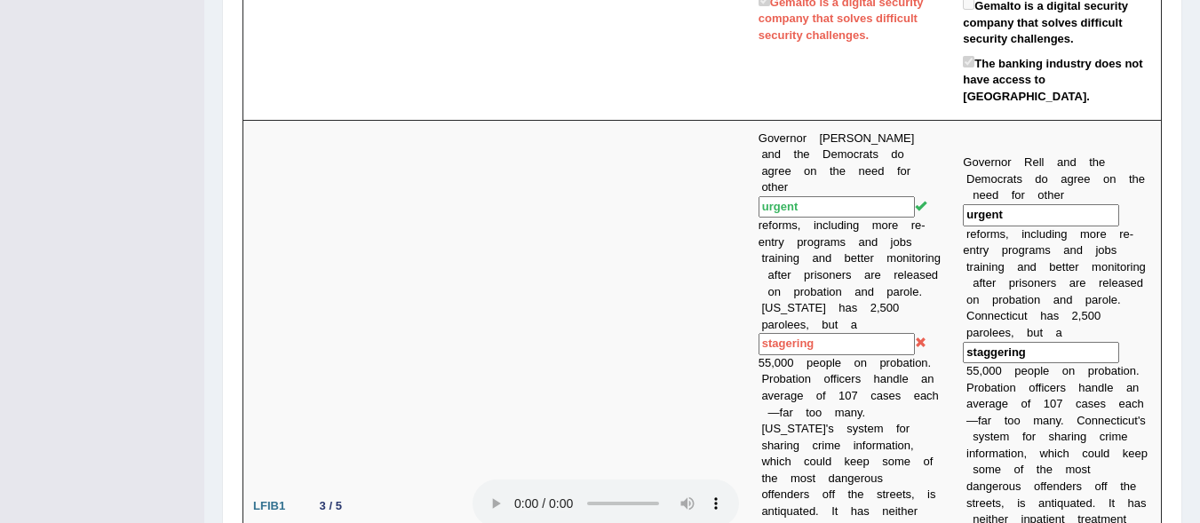
scroll to position [1080, 0]
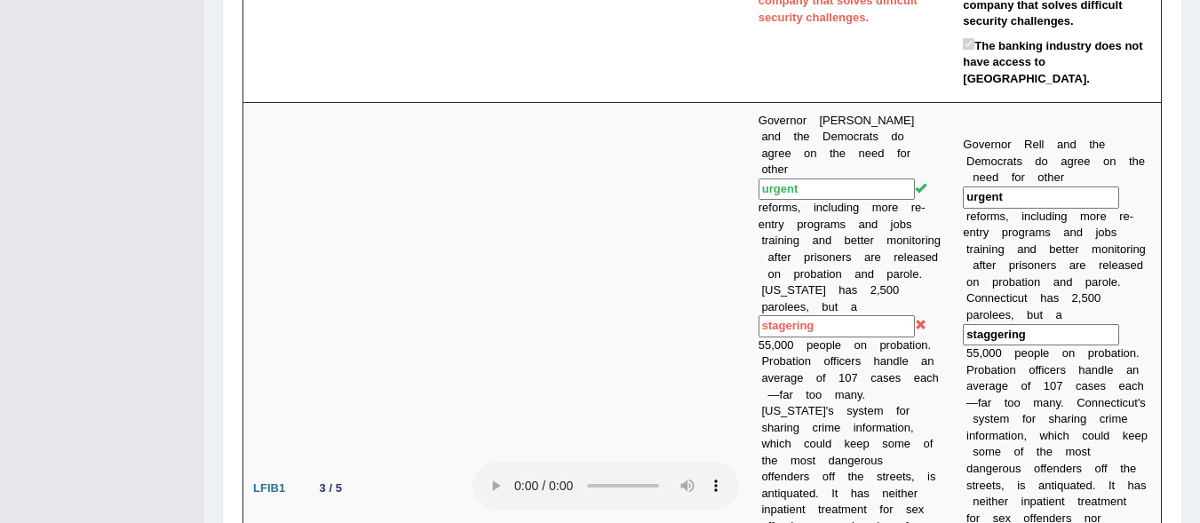
drag, startPoint x: 1193, startPoint y: 144, endPoint x: 1193, endPoint y: 157, distance: 13.3
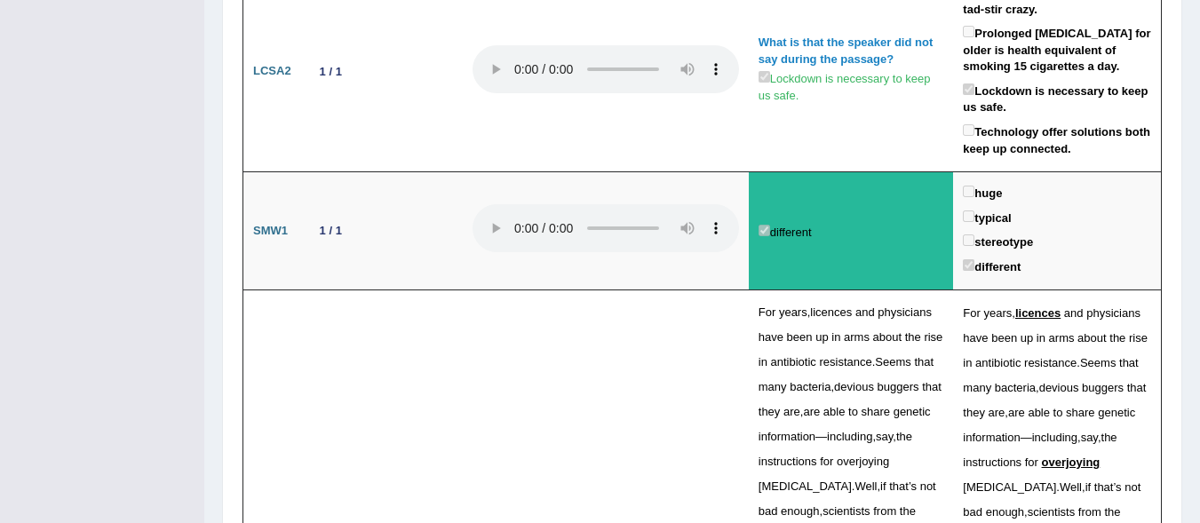
scroll to position [3369, 0]
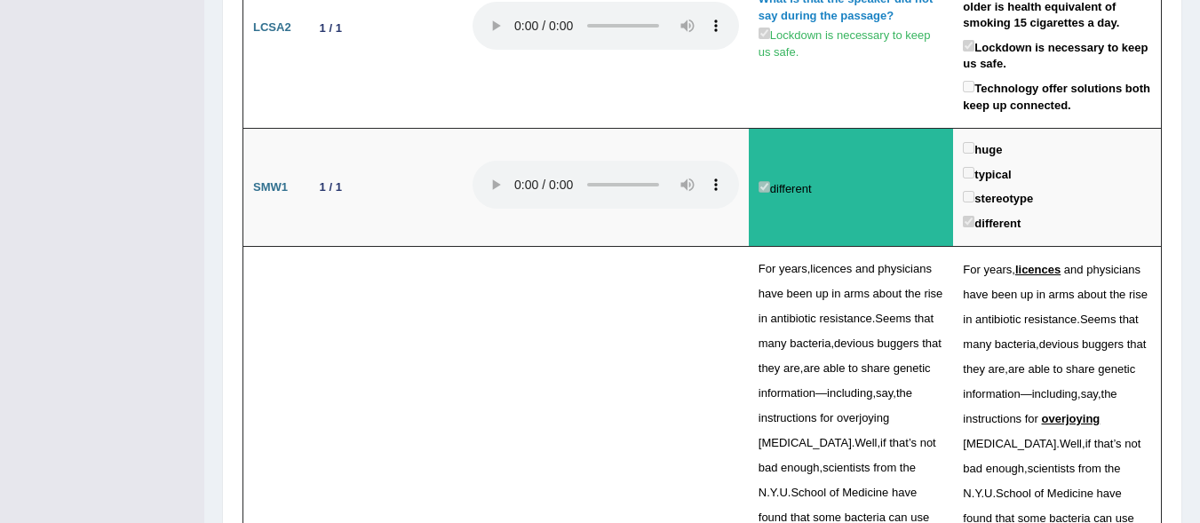
drag, startPoint x: 1186, startPoint y: 388, endPoint x: 1189, endPoint y: 405, distance: 17.2
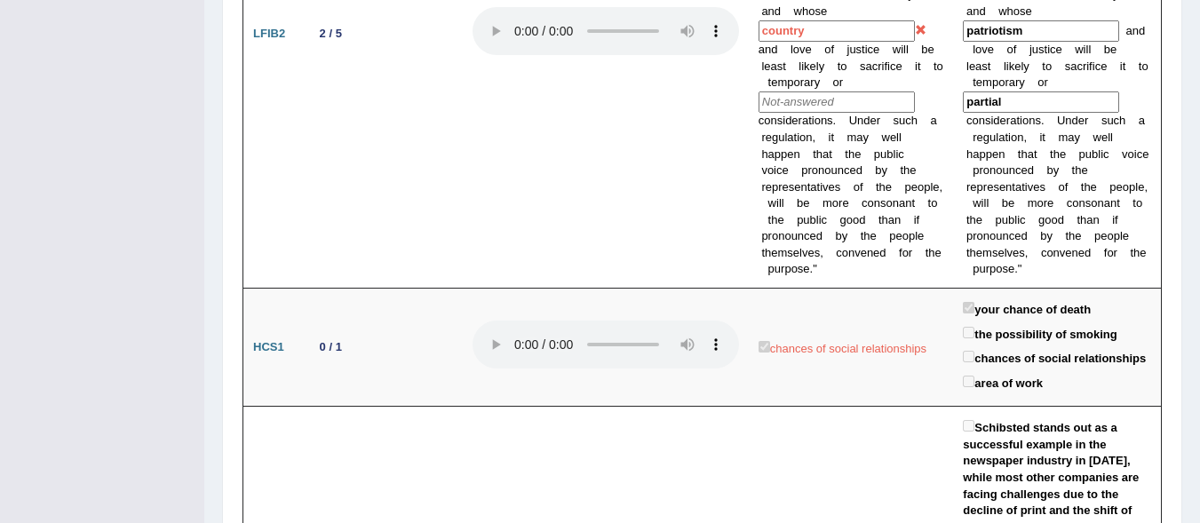
scroll to position [0, 0]
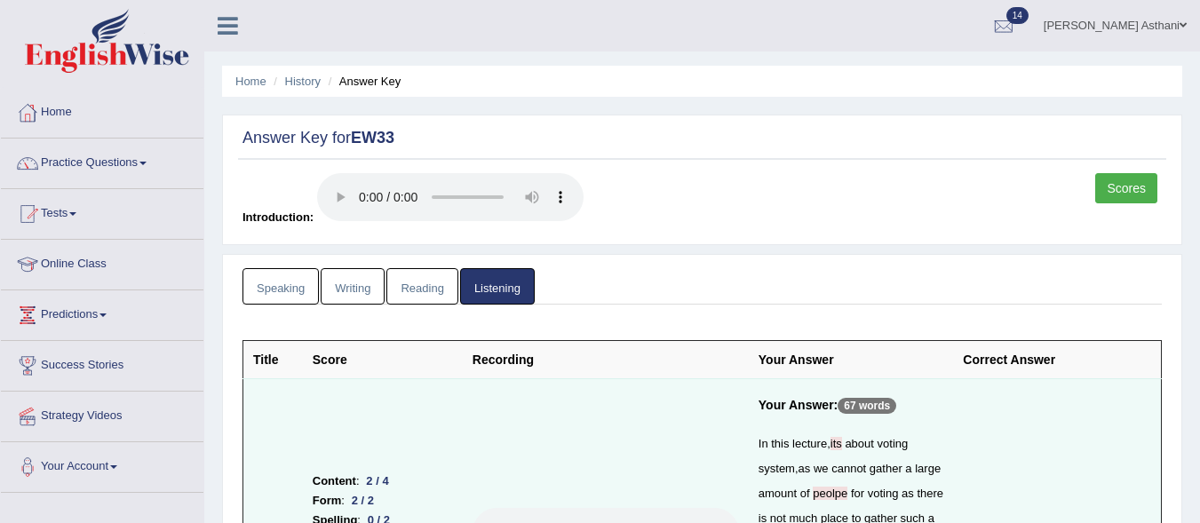
click at [1121, 194] on link "Scores" at bounding box center [1126, 188] width 62 height 30
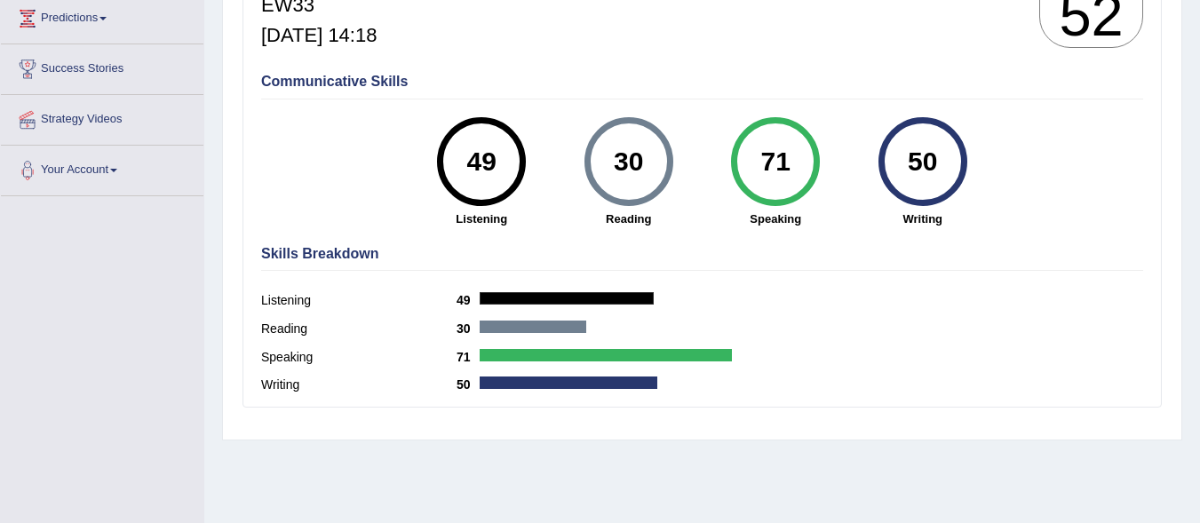
drag, startPoint x: 1203, startPoint y: 144, endPoint x: 1213, endPoint y: 298, distance: 154.9
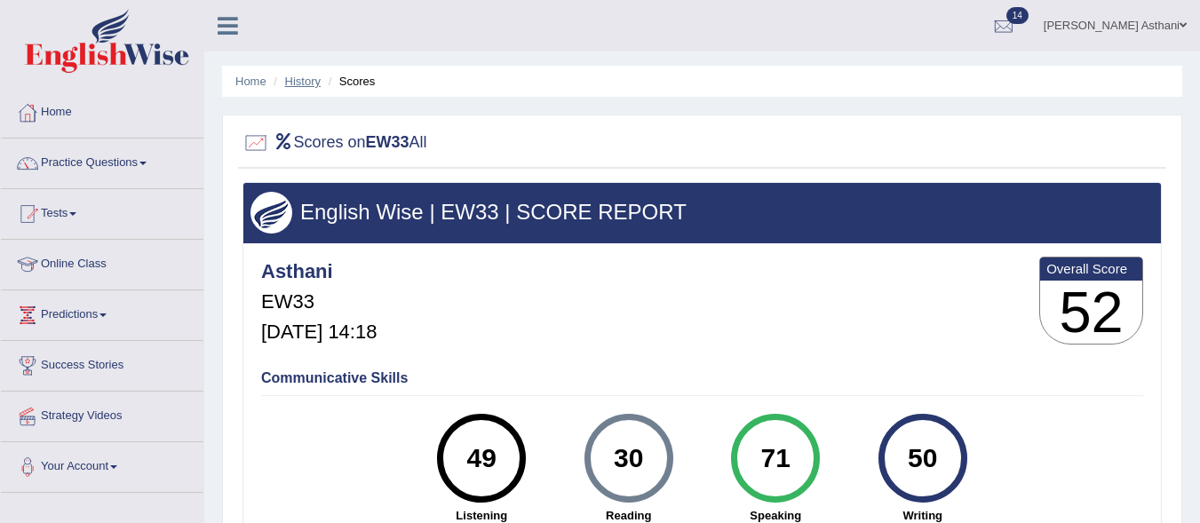
click at [309, 82] on link "History" at bounding box center [303, 81] width 36 height 13
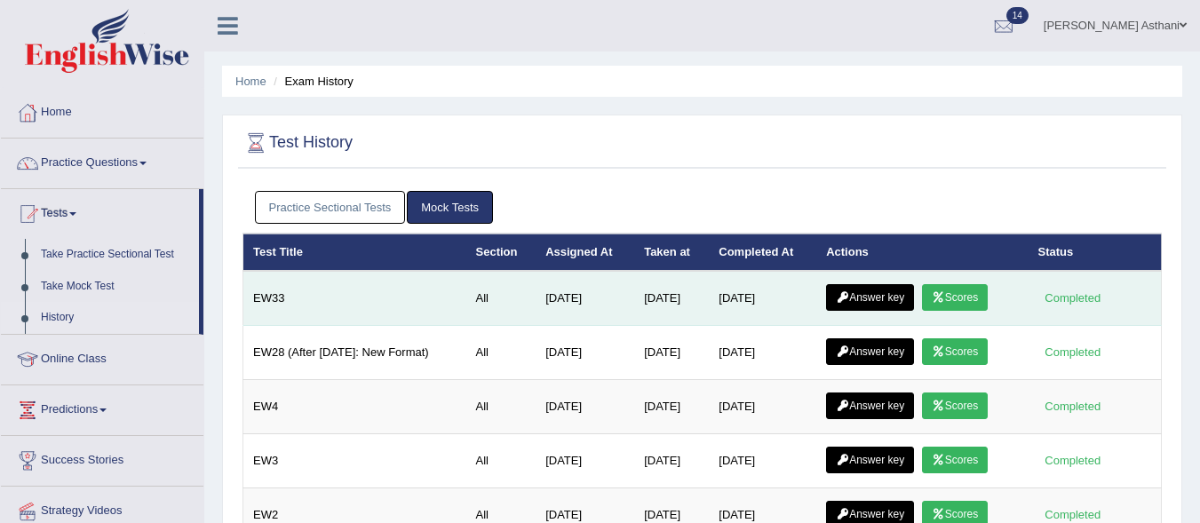
click at [885, 293] on link "Answer key" at bounding box center [870, 297] width 88 height 27
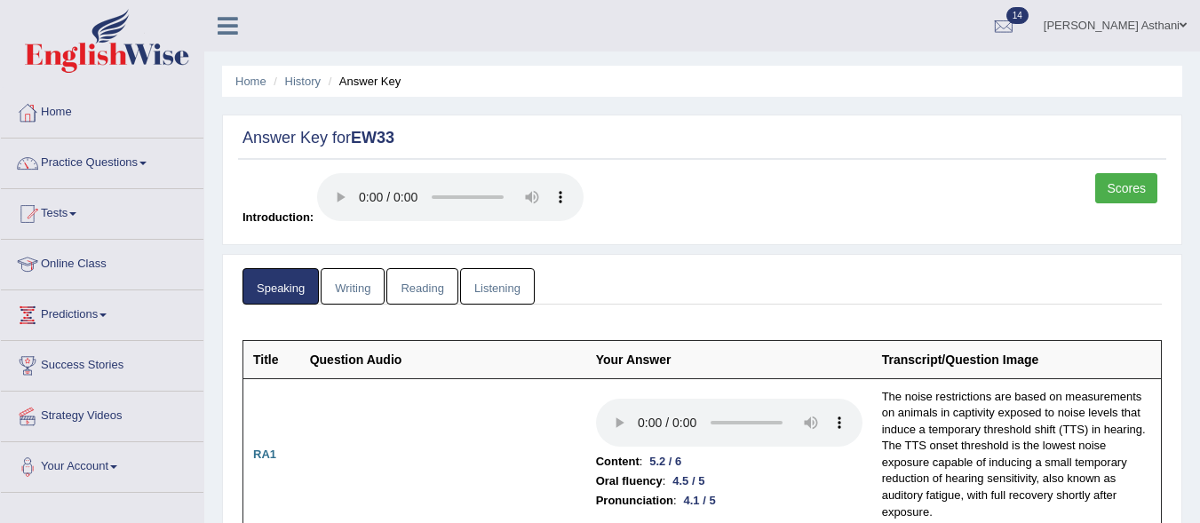
click at [349, 290] on link "Writing" at bounding box center [353, 286] width 64 height 36
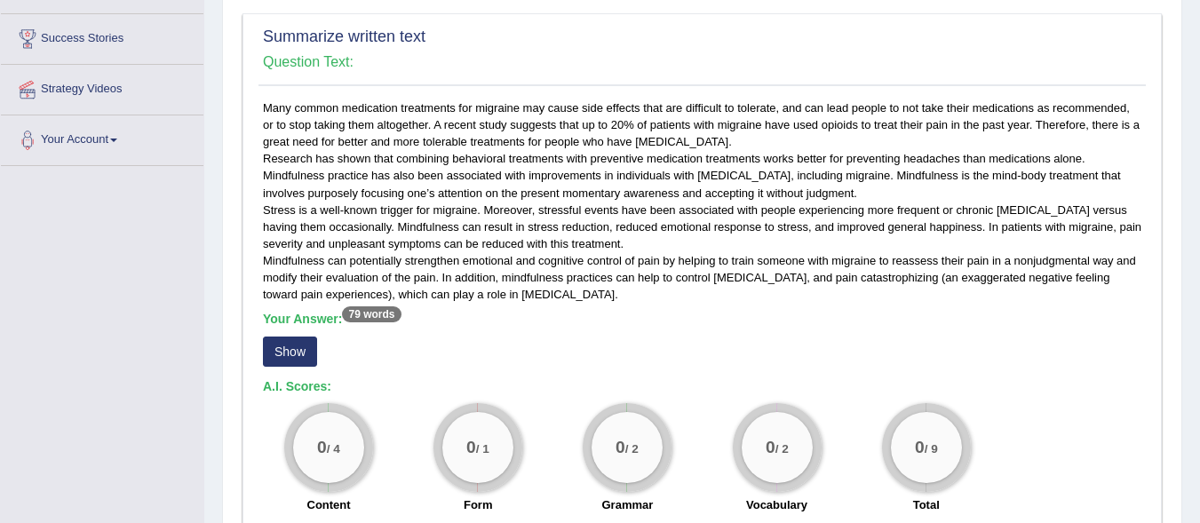
scroll to position [330, 0]
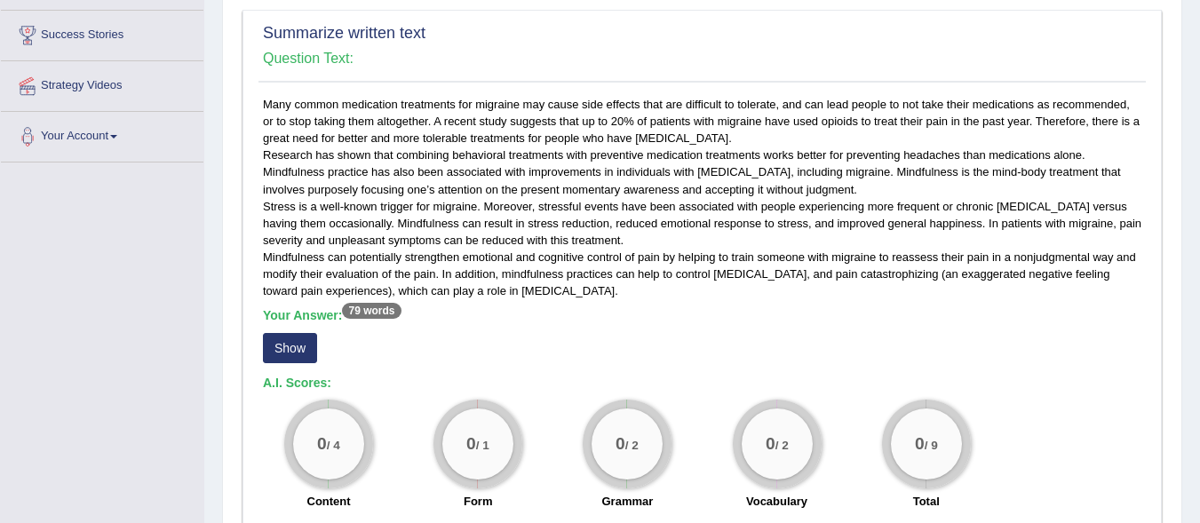
drag, startPoint x: 1176, startPoint y: 322, endPoint x: 1182, endPoint y: 373, distance: 51.9
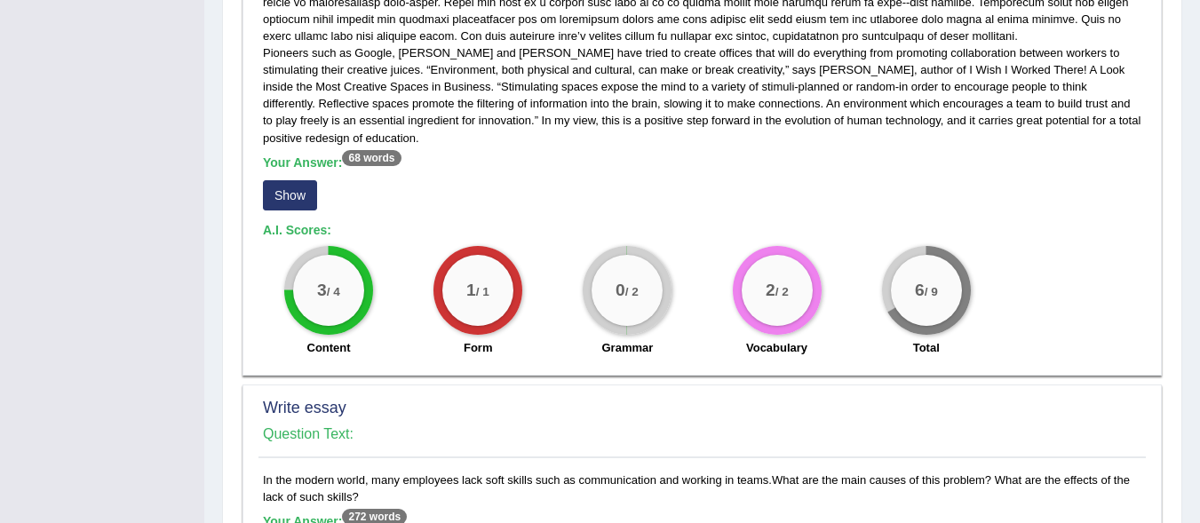
scroll to position [32, 0]
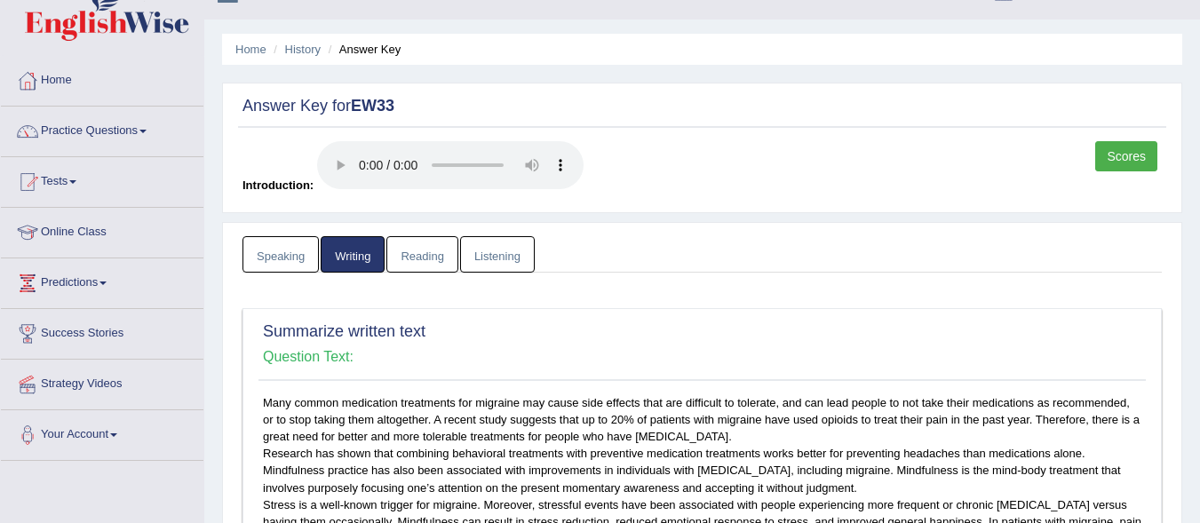
click at [487, 267] on link "Listening" at bounding box center [497, 254] width 75 height 36
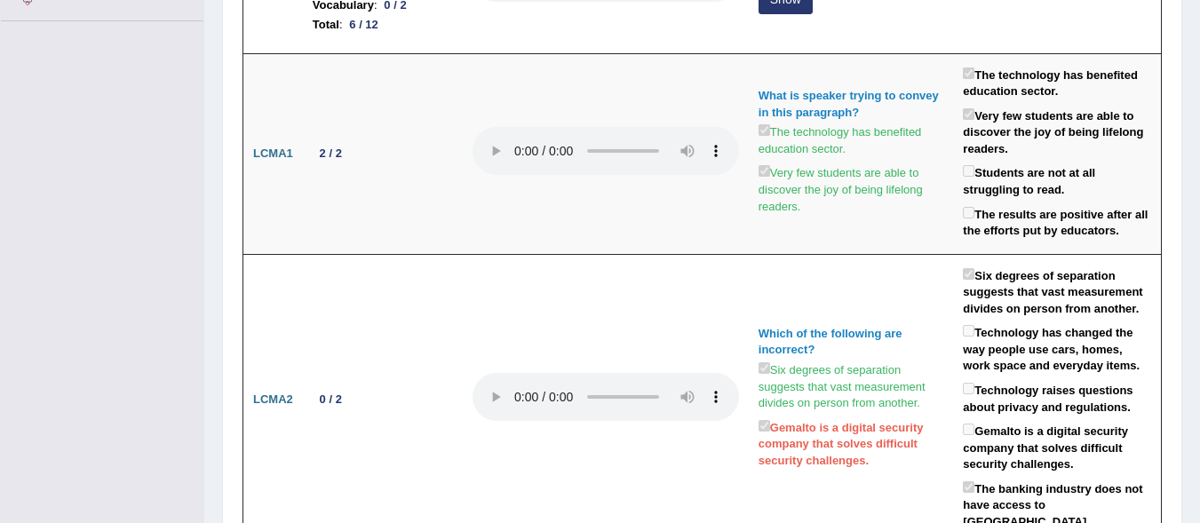
scroll to position [14, 0]
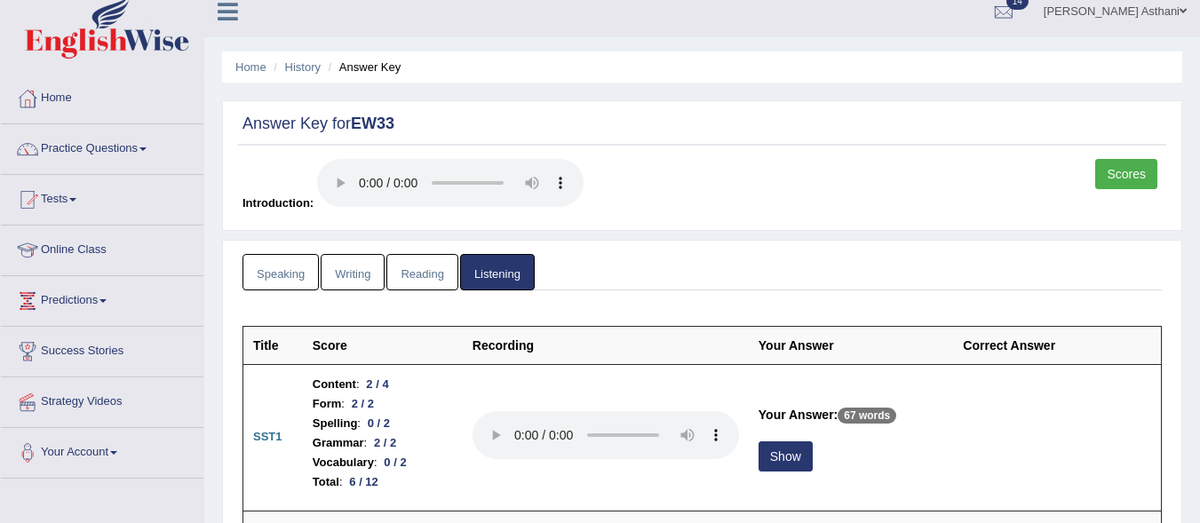
click at [1126, 173] on link "Scores" at bounding box center [1126, 174] width 62 height 30
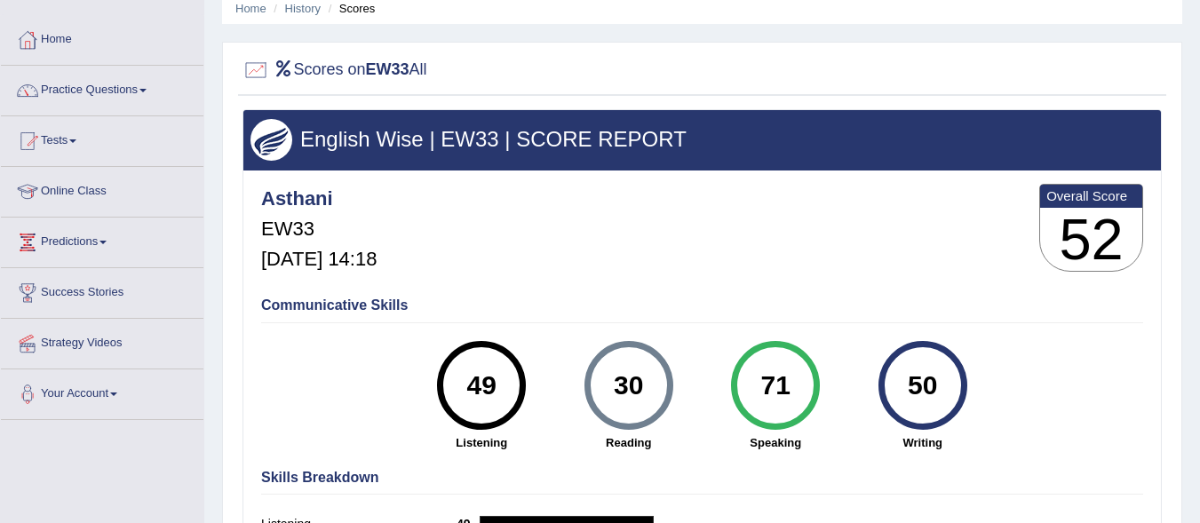
scroll to position [86, 0]
